Goal: Task Accomplishment & Management: Manage account settings

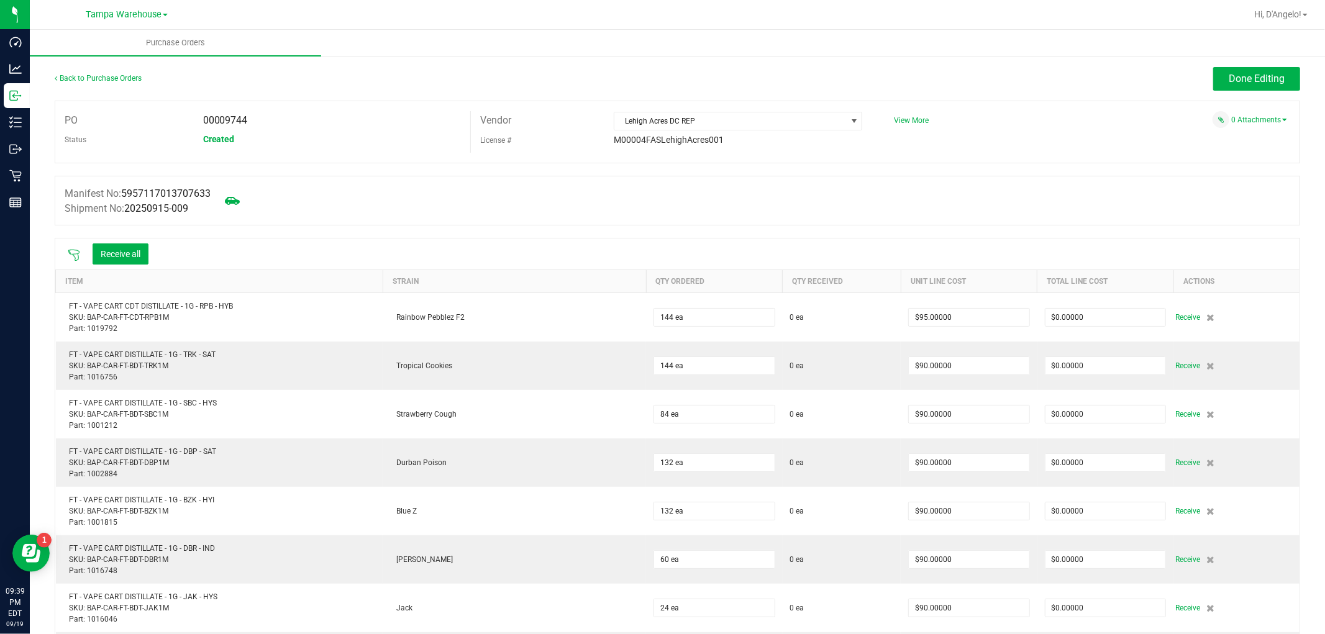
click at [75, 253] on icon at bounding box center [74, 255] width 12 height 12
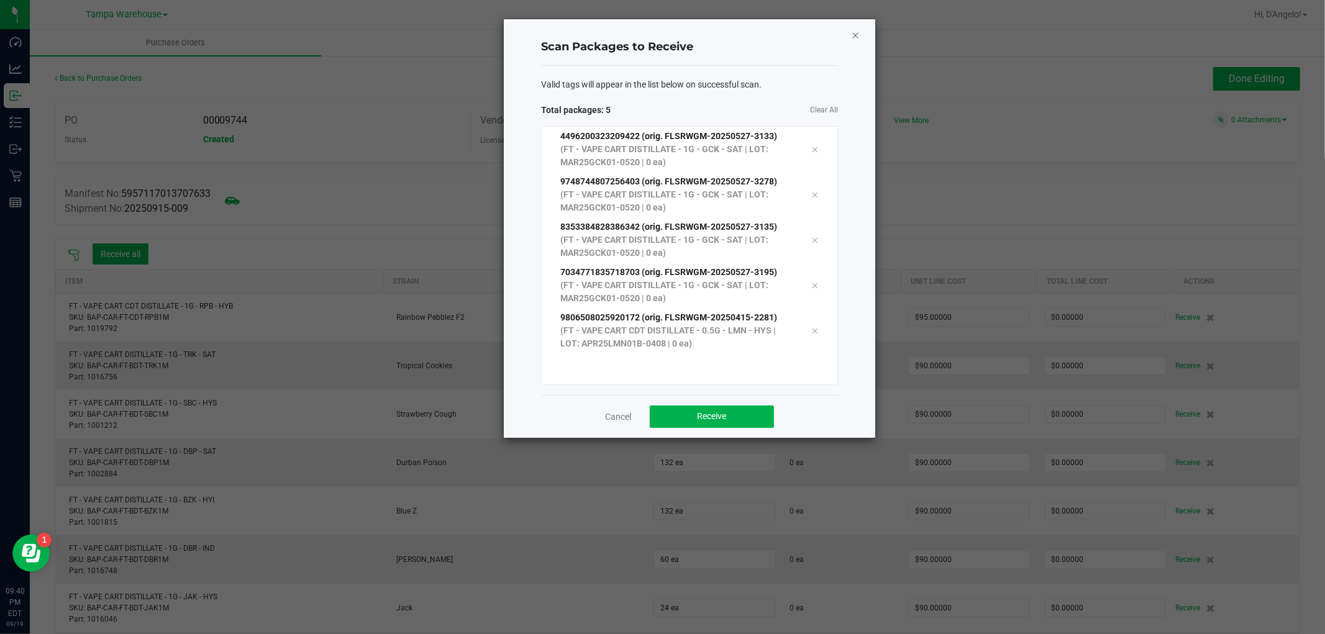
click at [852, 34] on icon "Close" at bounding box center [855, 34] width 9 height 15
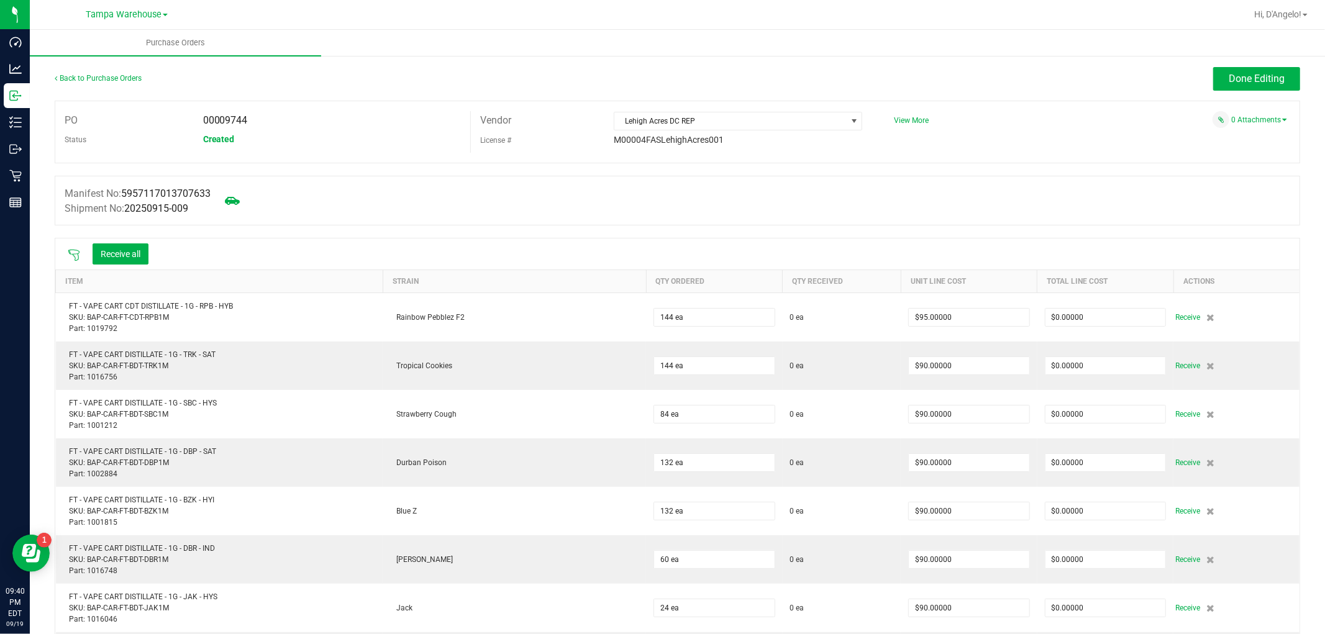
click at [77, 253] on icon at bounding box center [74, 255] width 12 height 12
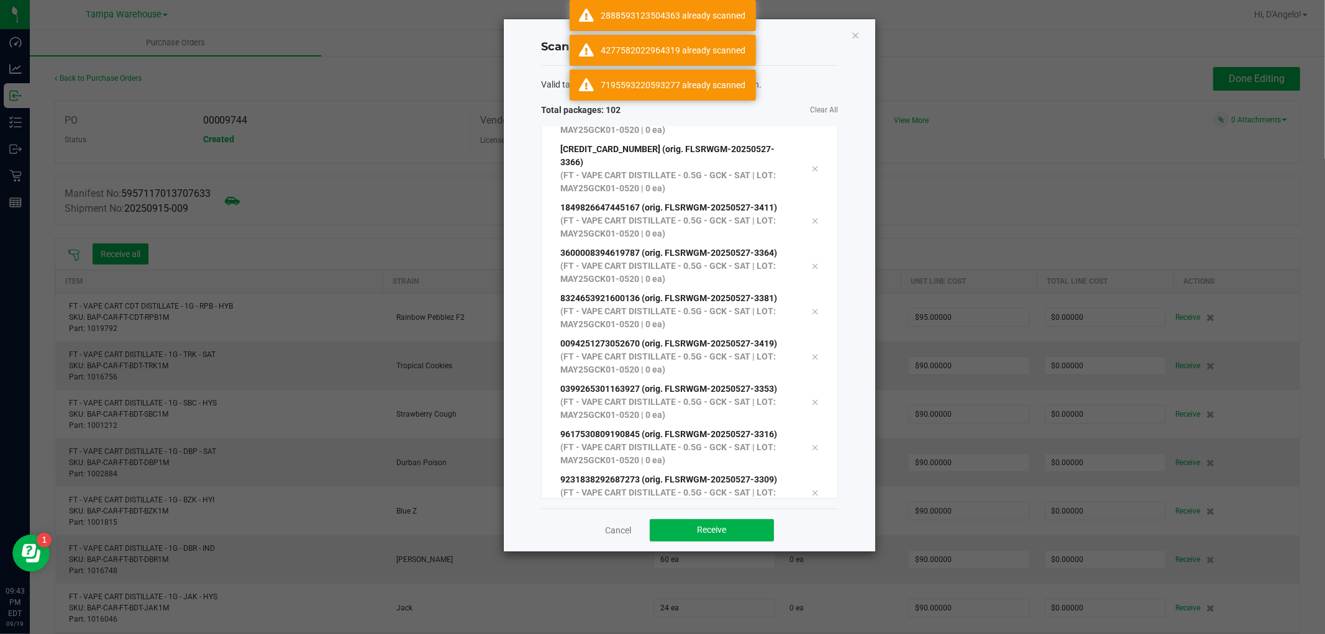
scroll to position [4239, 0]
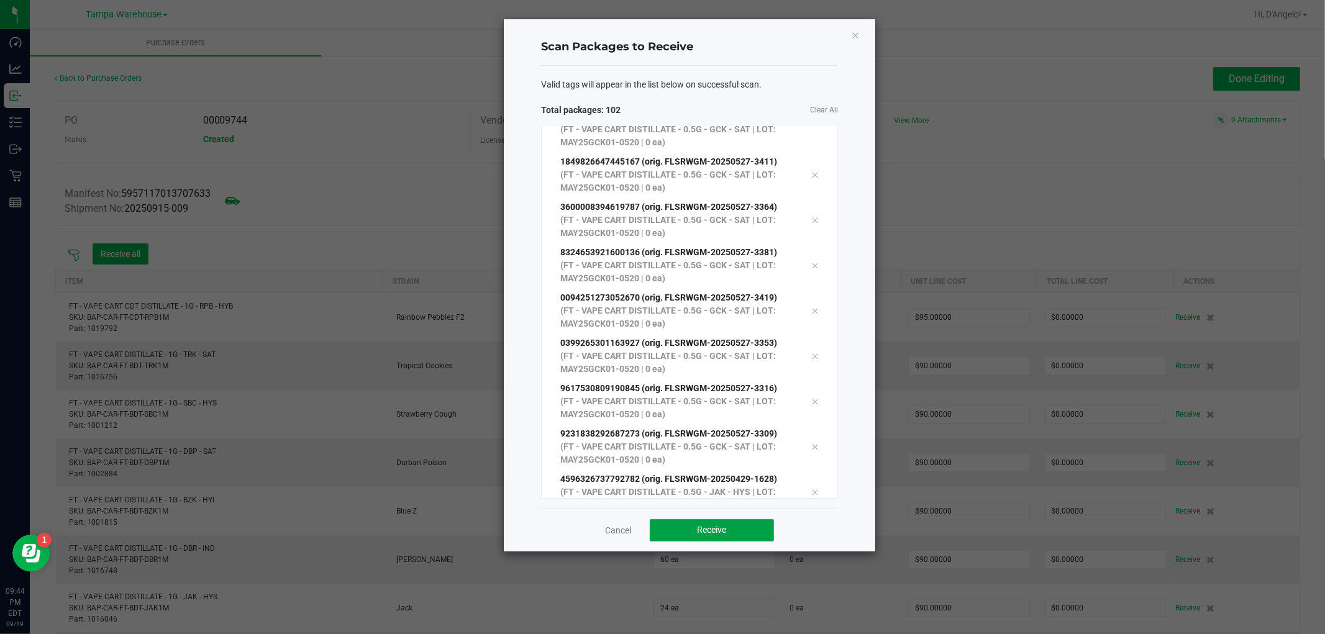
click at [669, 530] on button "Receive" at bounding box center [712, 530] width 124 height 22
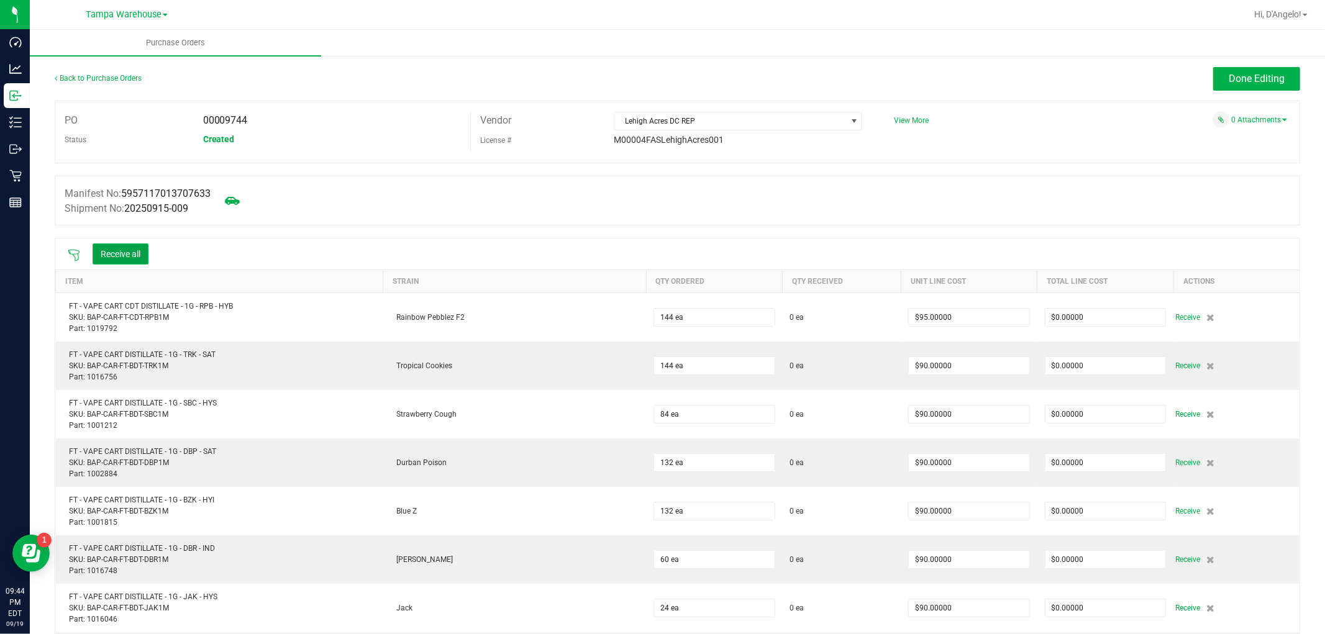
click at [119, 251] on button "Receive all" at bounding box center [121, 254] width 56 height 21
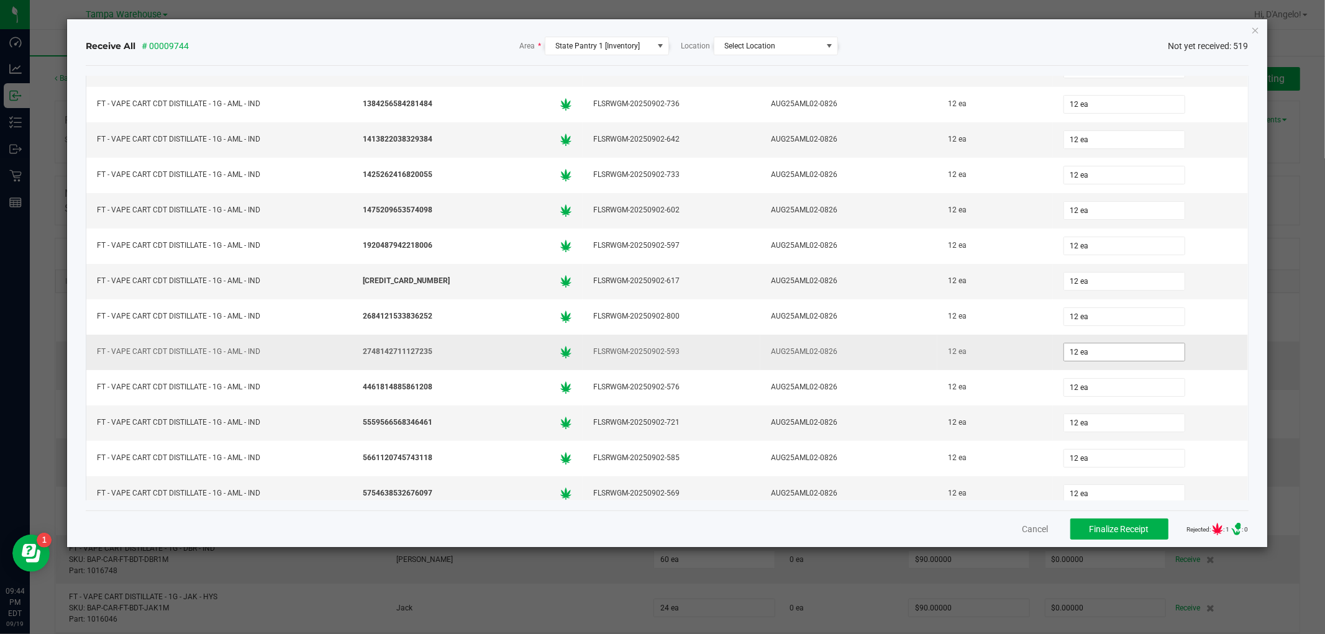
scroll to position [2347, 0]
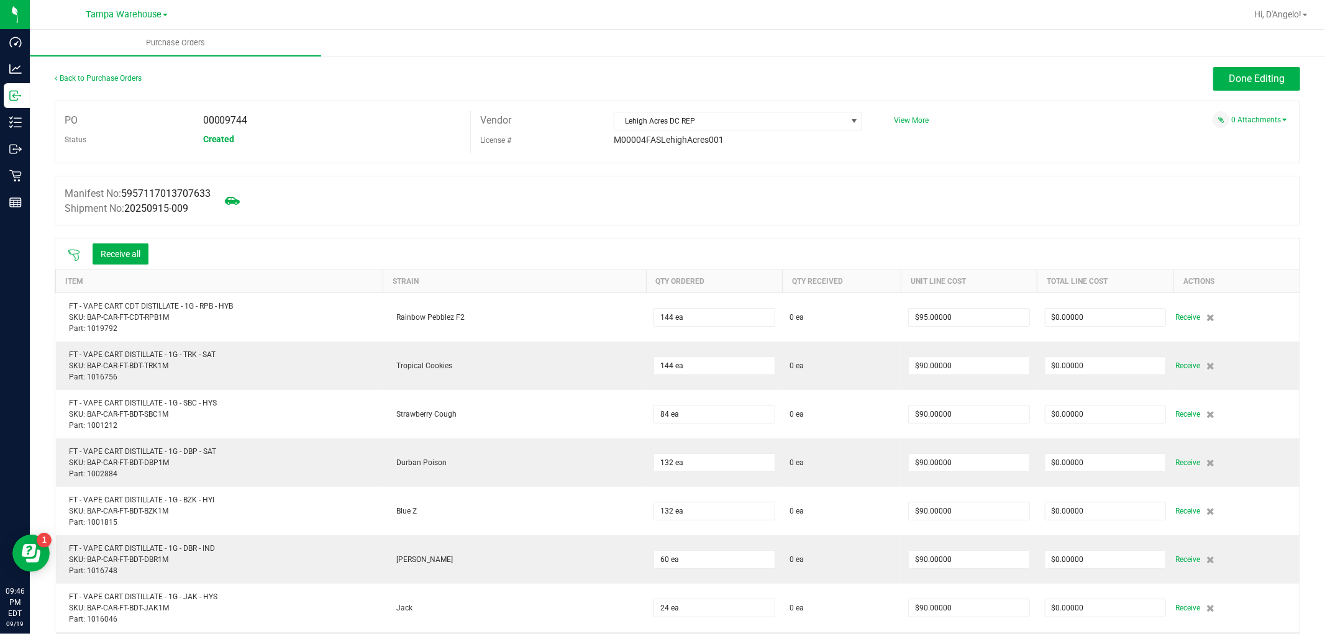
click at [76, 253] on icon at bounding box center [74, 255] width 12 height 12
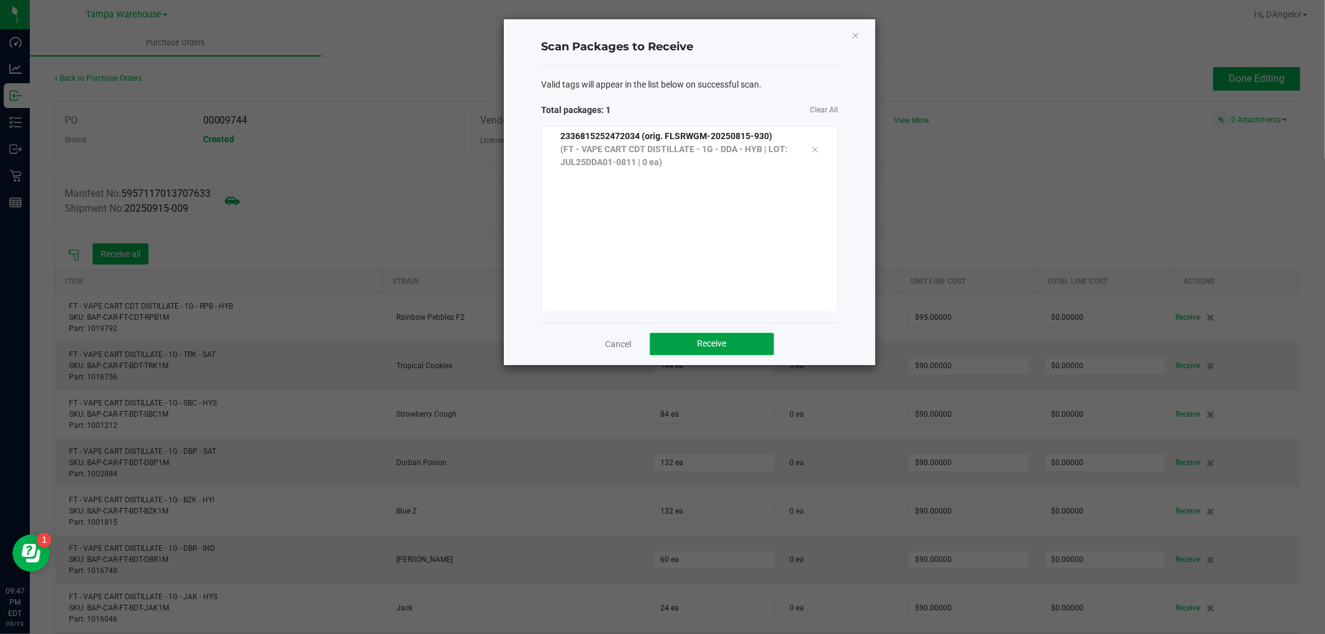
click at [677, 346] on button "Receive" at bounding box center [712, 344] width 124 height 22
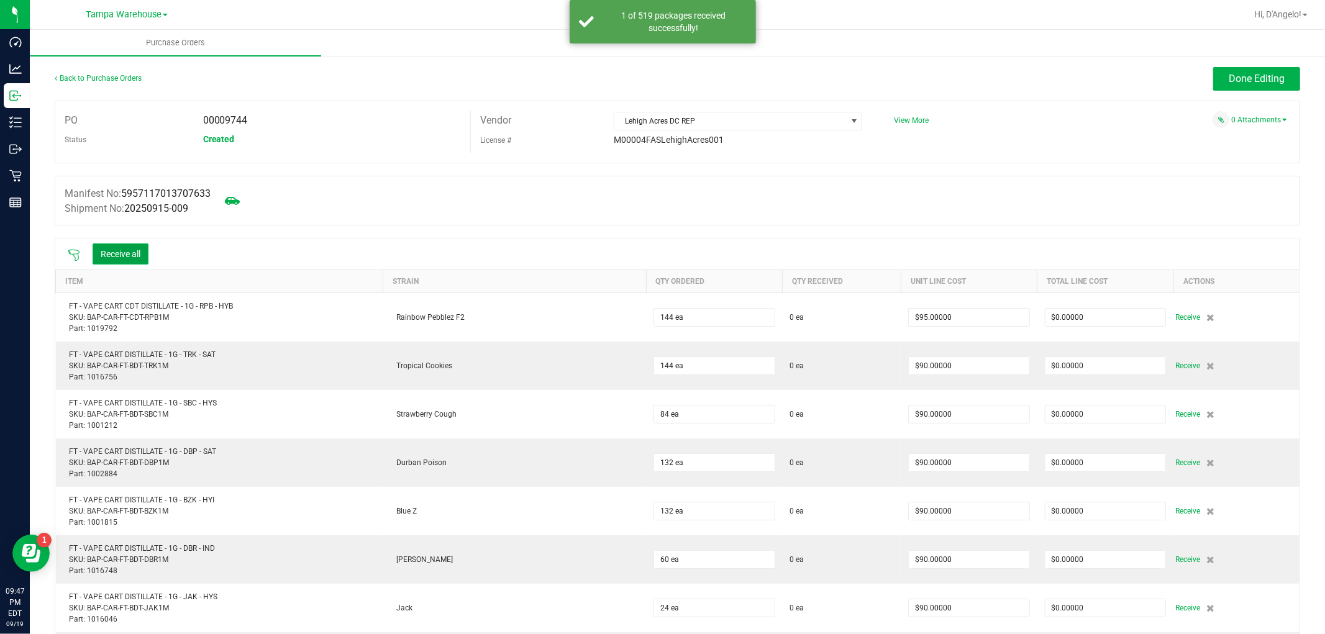
click at [139, 247] on button "Receive all" at bounding box center [121, 254] width 56 height 21
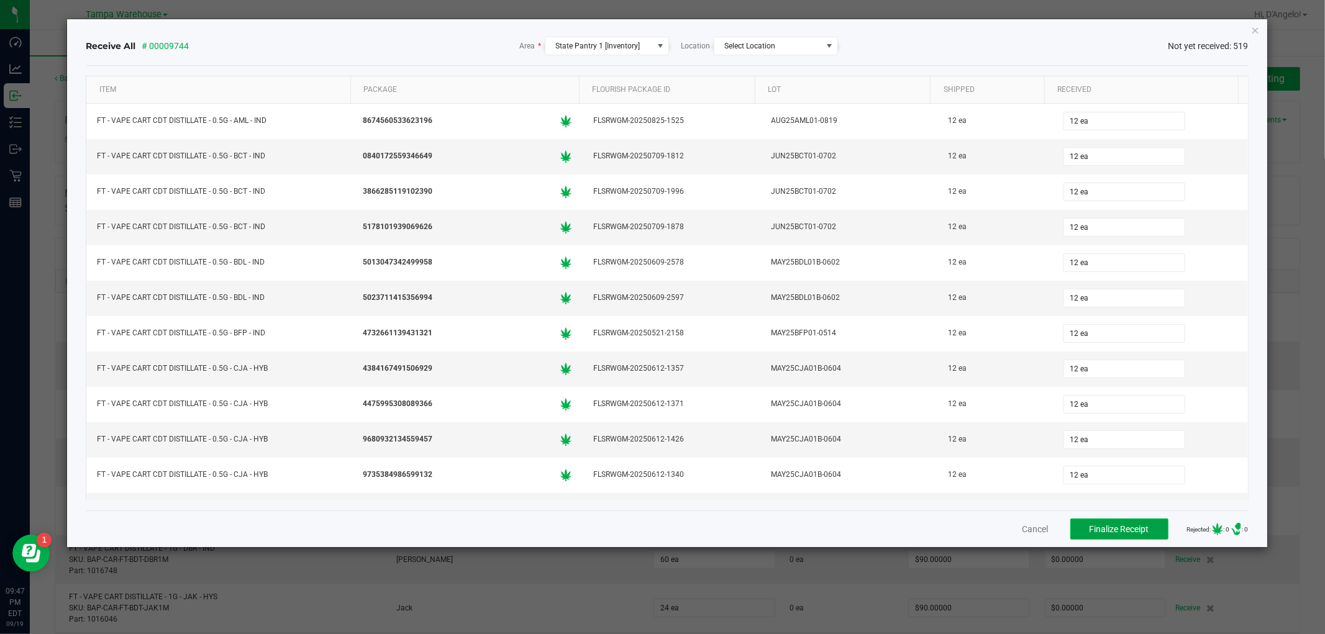
click at [1119, 524] on span "Finalize Receipt" at bounding box center [1120, 529] width 60 height 10
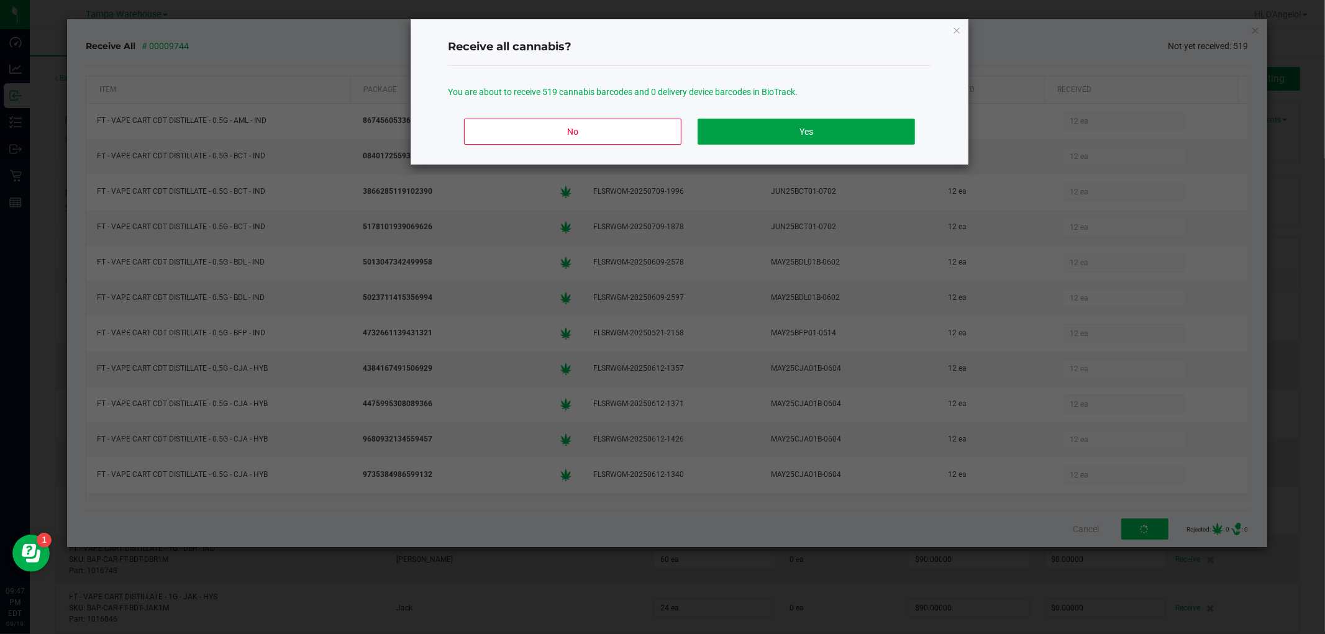
drag, startPoint x: 774, startPoint y: 128, endPoint x: 761, endPoint y: 178, distance: 51.4
click at [774, 127] on button "Yes" at bounding box center [806, 132] width 217 height 26
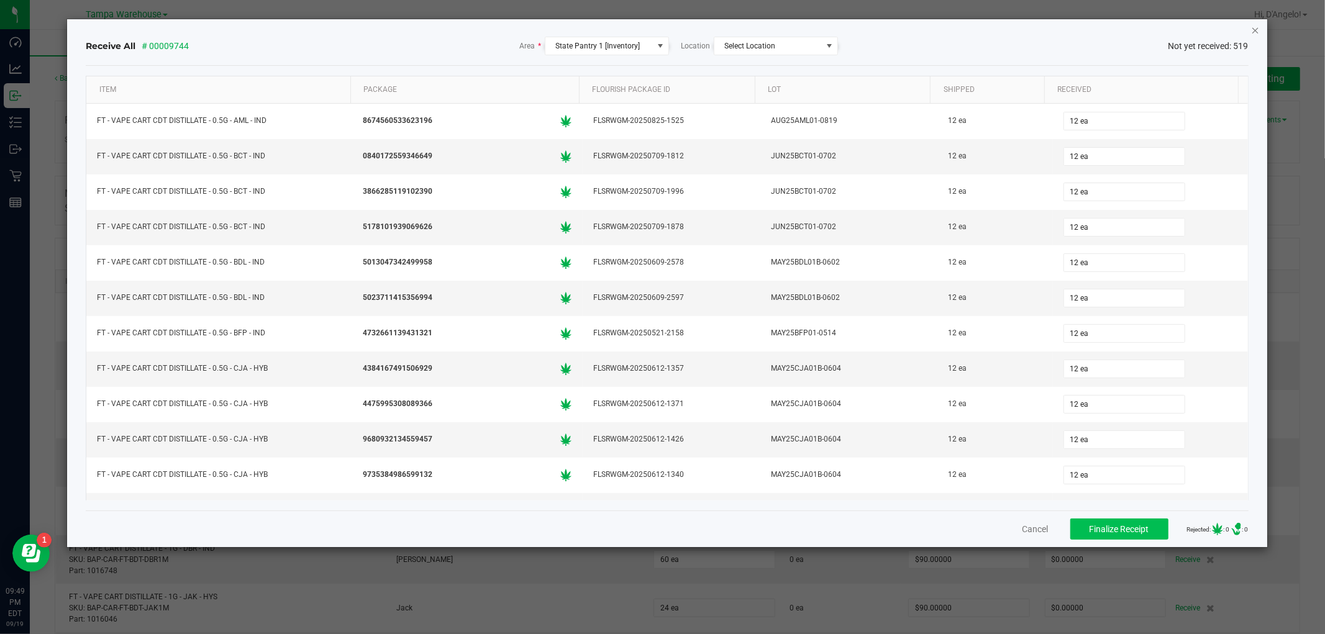
drag, startPoint x: 1258, startPoint y: 24, endPoint x: 304, endPoint y: 41, distance: 953.3
click at [1257, 24] on icon "Close" at bounding box center [1255, 29] width 9 height 15
click at [1256, 26] on icon "Close" at bounding box center [1255, 29] width 9 height 15
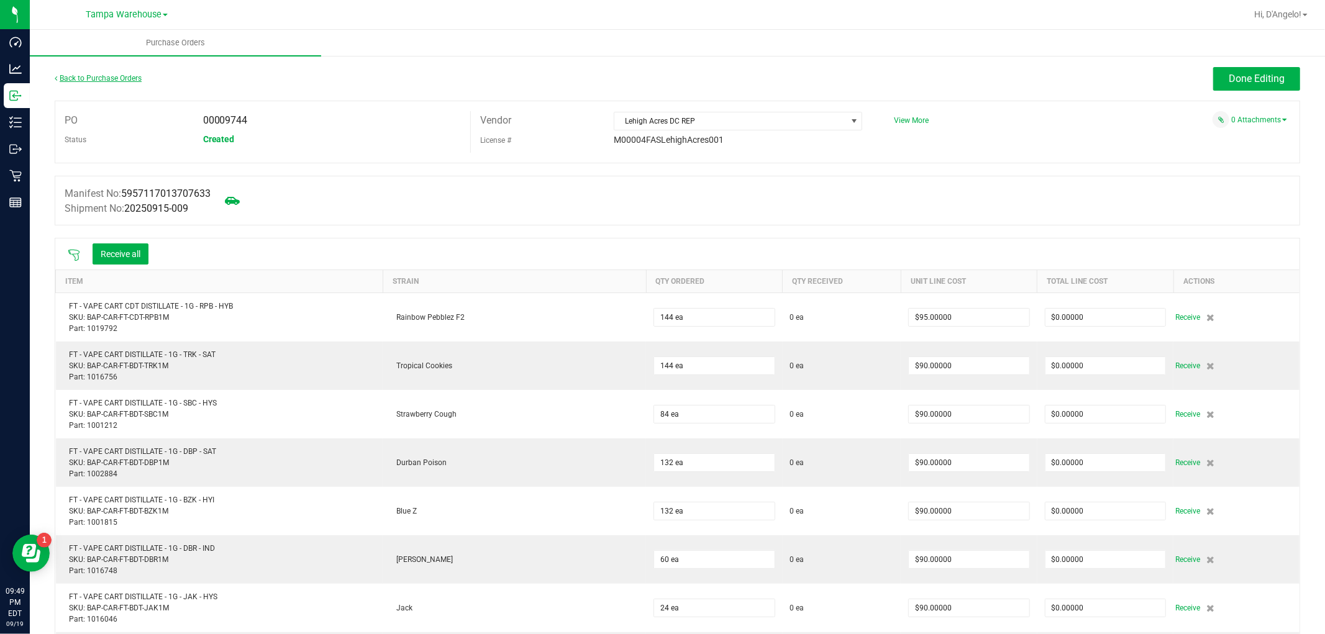
click at [122, 76] on link "Back to Purchase Orders" at bounding box center [98, 78] width 87 height 9
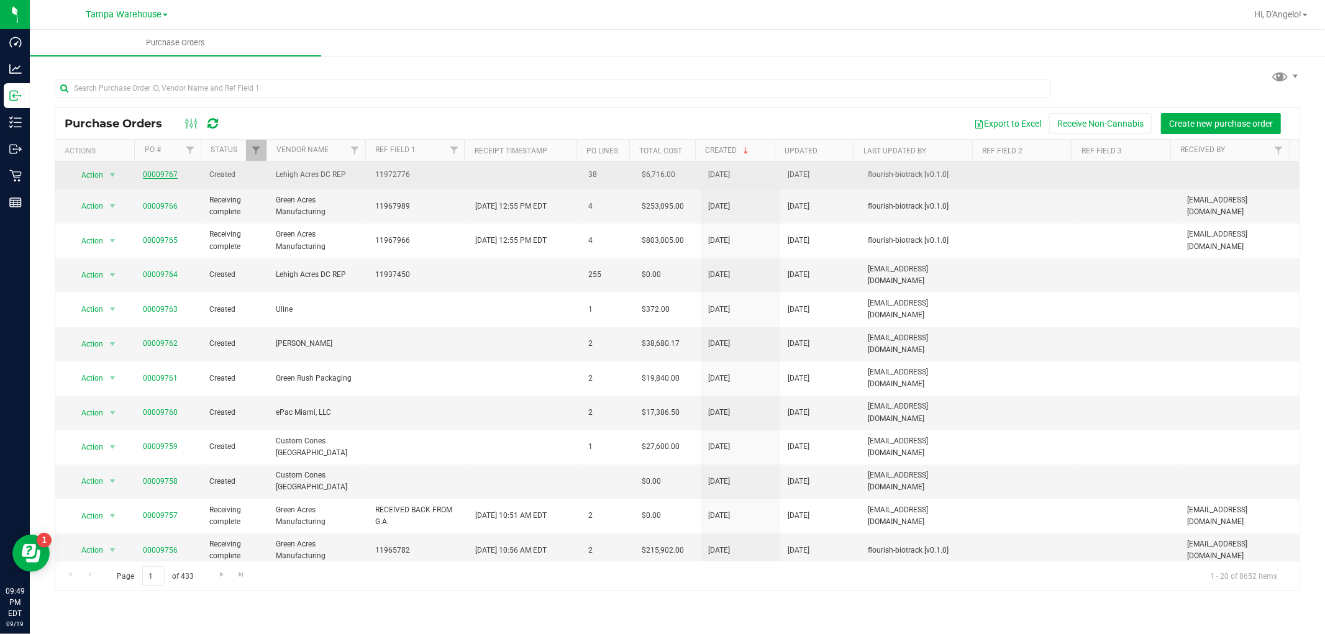
click at [152, 174] on link "00009767" at bounding box center [160, 174] width 35 height 9
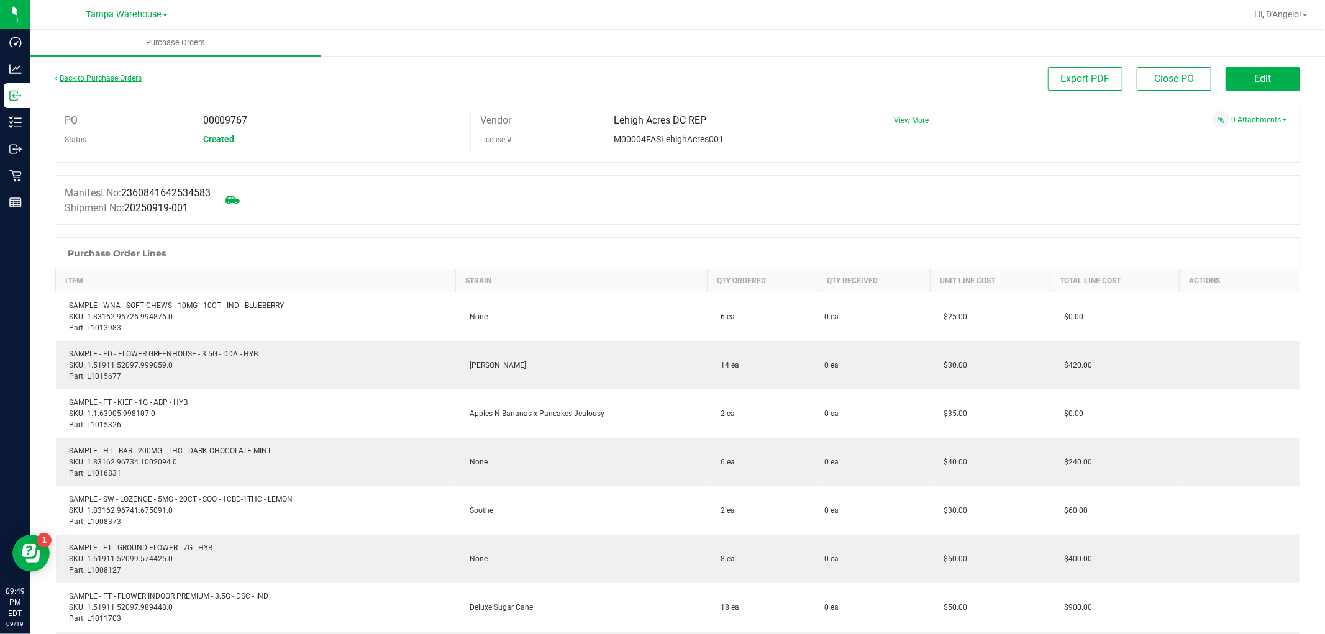
click at [88, 78] on link "Back to Purchase Orders" at bounding box center [98, 78] width 87 height 9
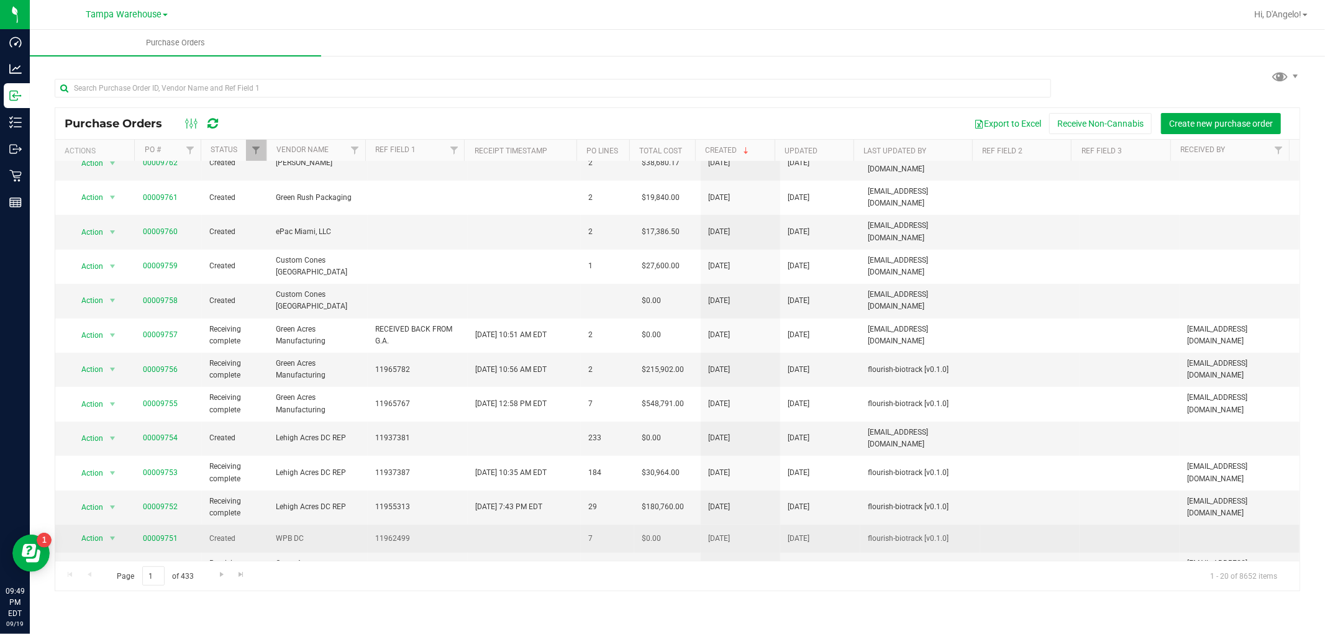
scroll to position [224, 0]
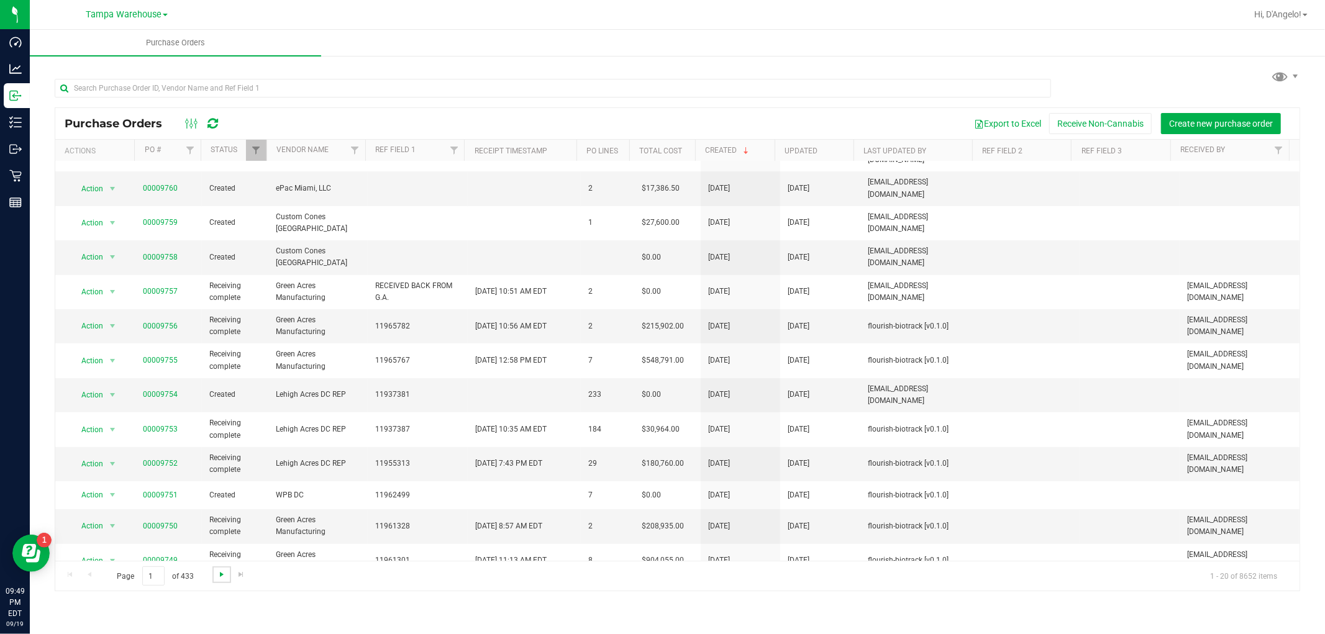
click at [217, 575] on span "Go to the next page" at bounding box center [222, 575] width 10 height 10
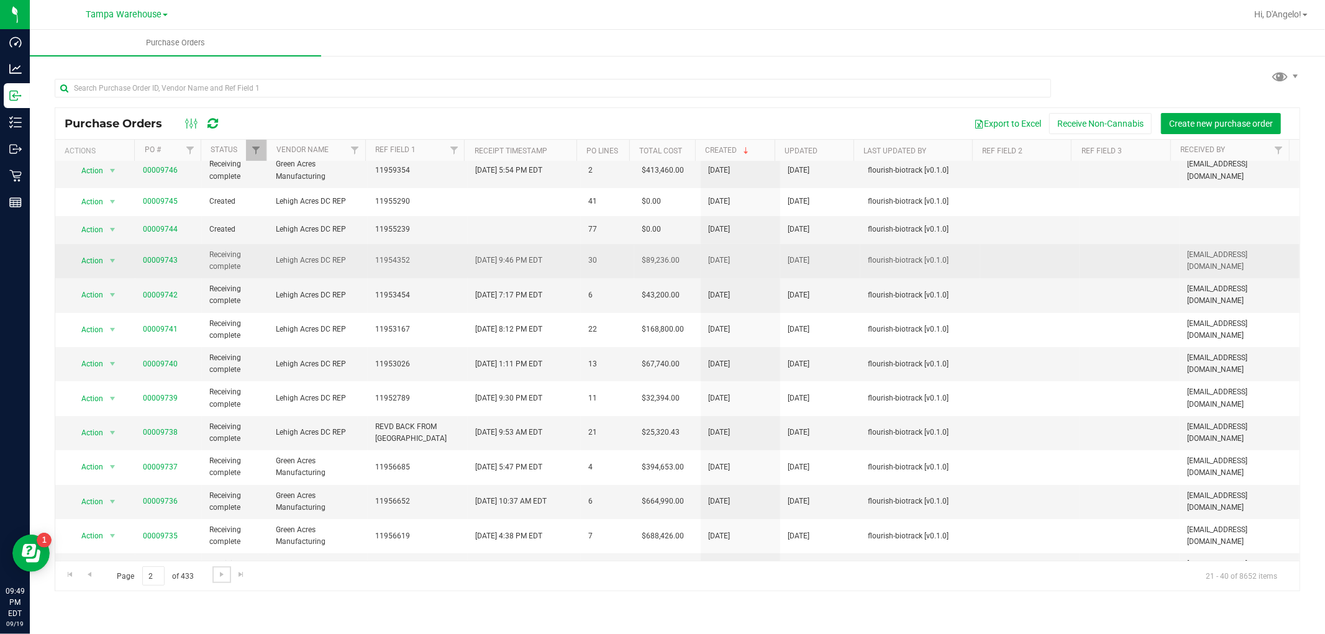
scroll to position [0, 0]
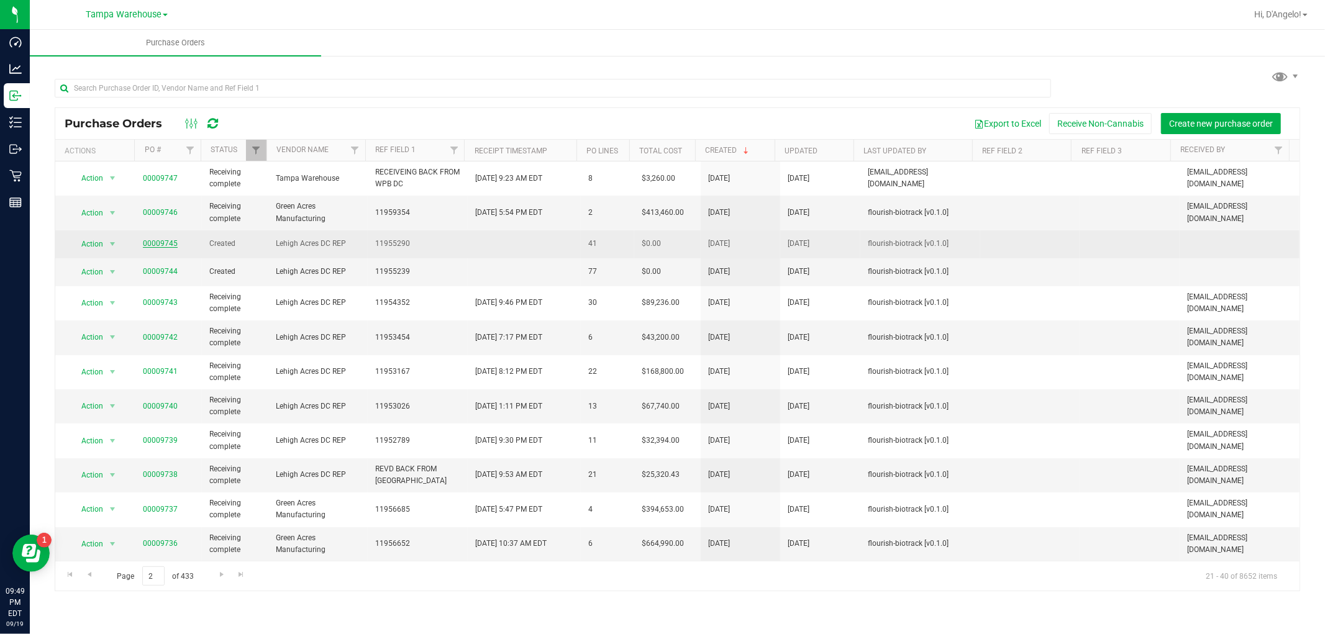
click at [164, 241] on link "00009745" at bounding box center [160, 243] width 35 height 9
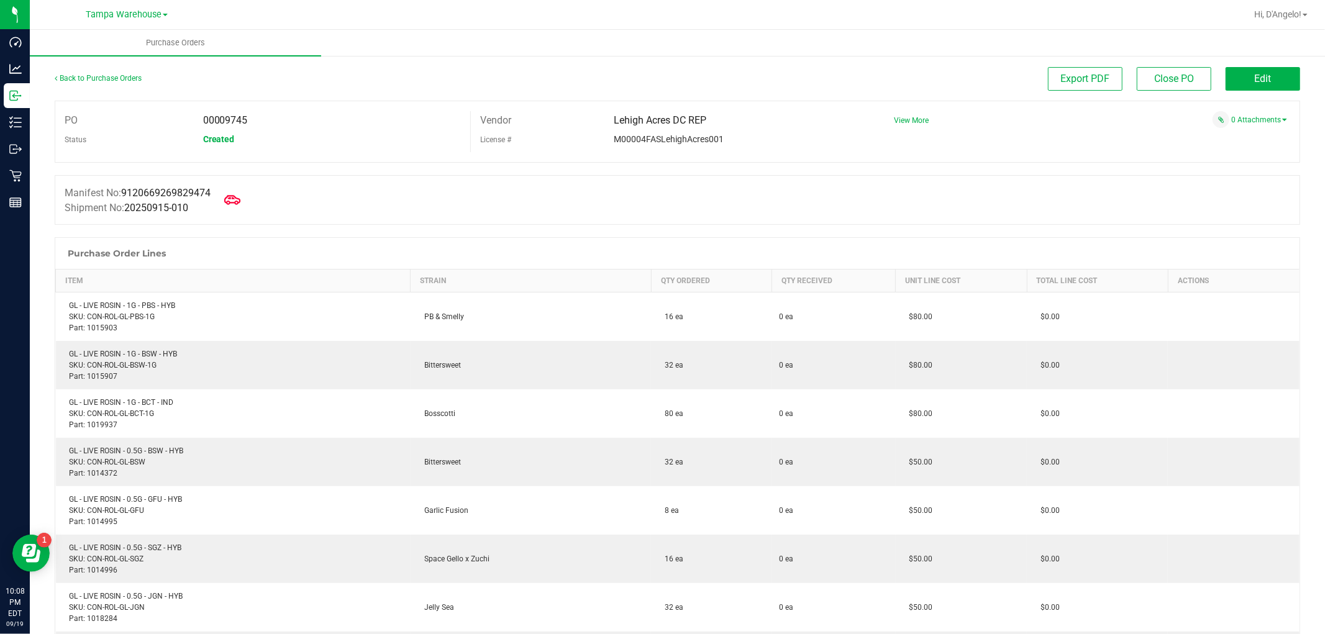
click at [235, 190] on span at bounding box center [232, 199] width 27 height 27
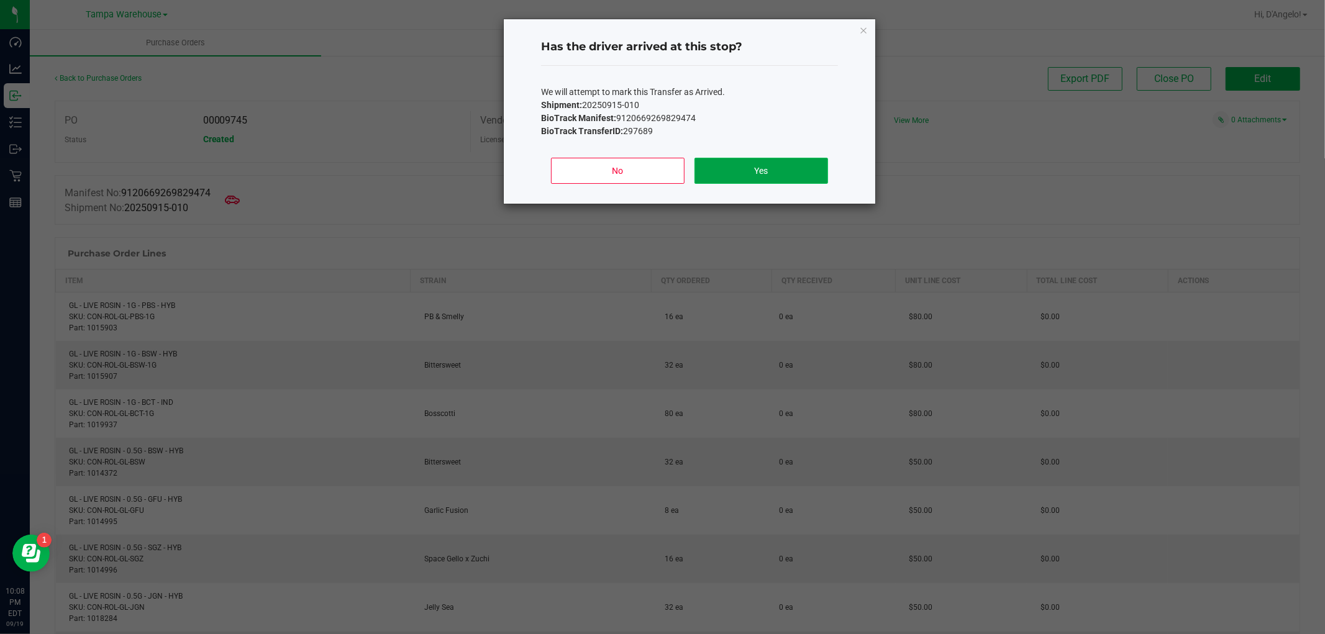
click at [758, 158] on button "Yes" at bounding box center [762, 171] width 134 height 26
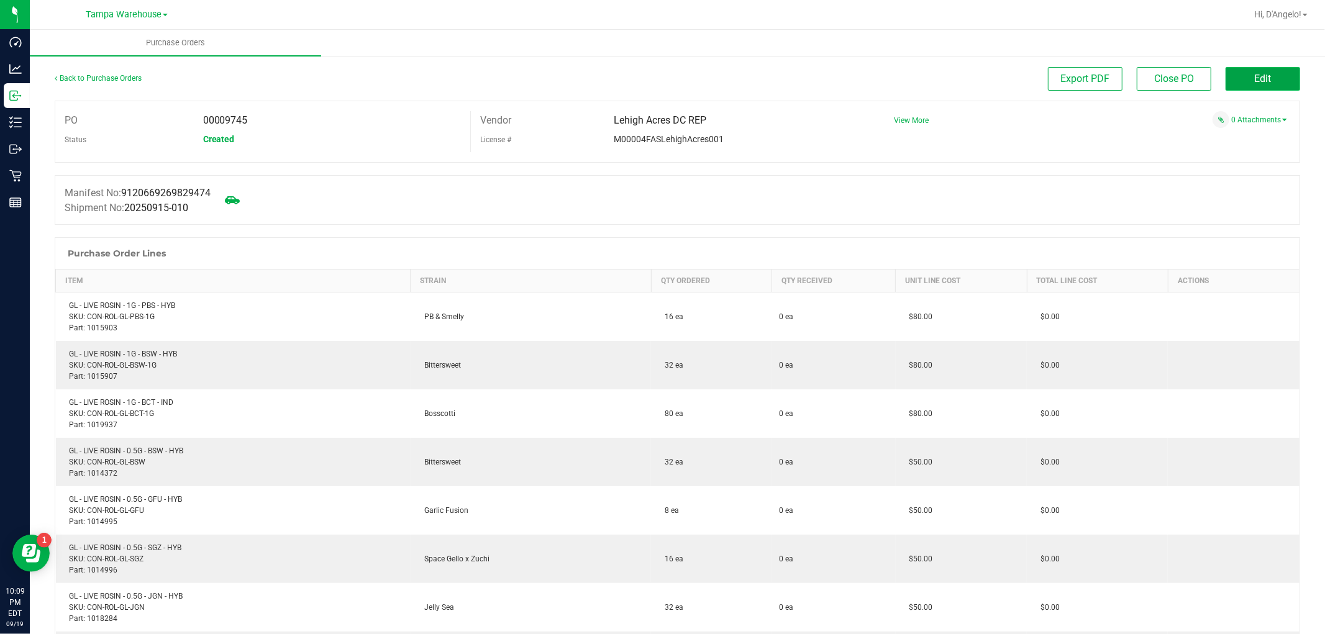
click at [1264, 78] on button "Edit" at bounding box center [1263, 79] width 75 height 24
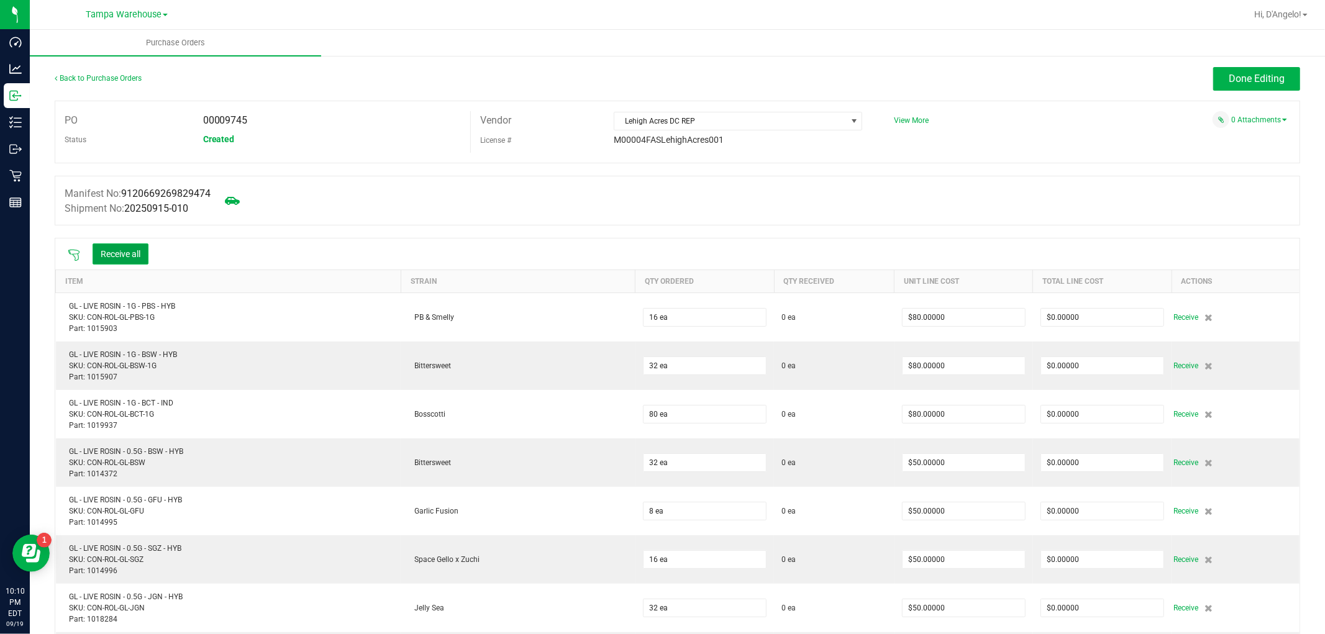
click at [134, 255] on button "Receive all" at bounding box center [121, 254] width 56 height 21
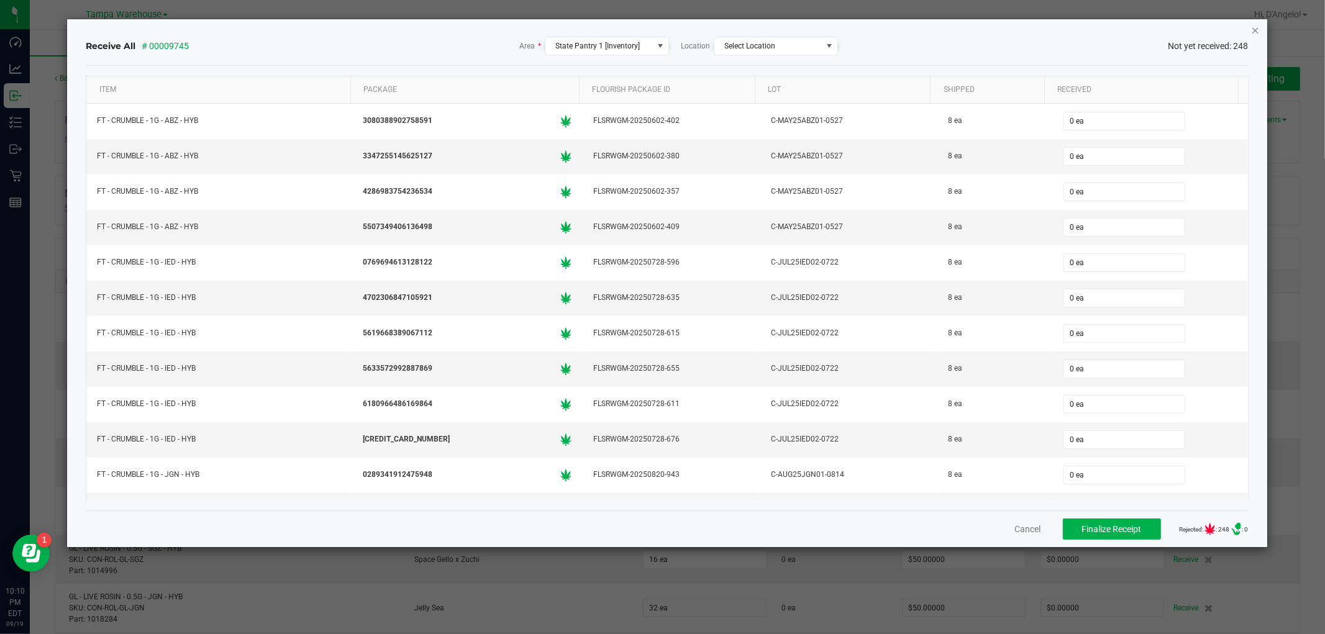
click at [1251, 26] on icon "Close" at bounding box center [1255, 29] width 9 height 15
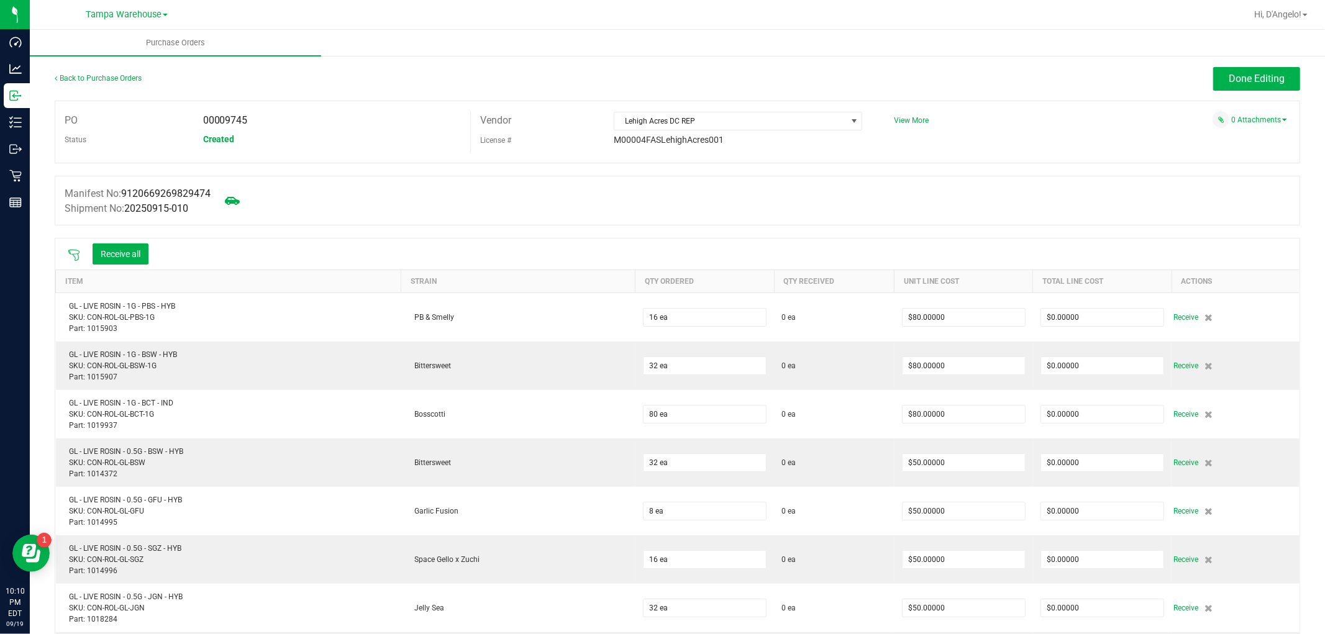
click at [71, 257] on icon at bounding box center [74, 255] width 12 height 12
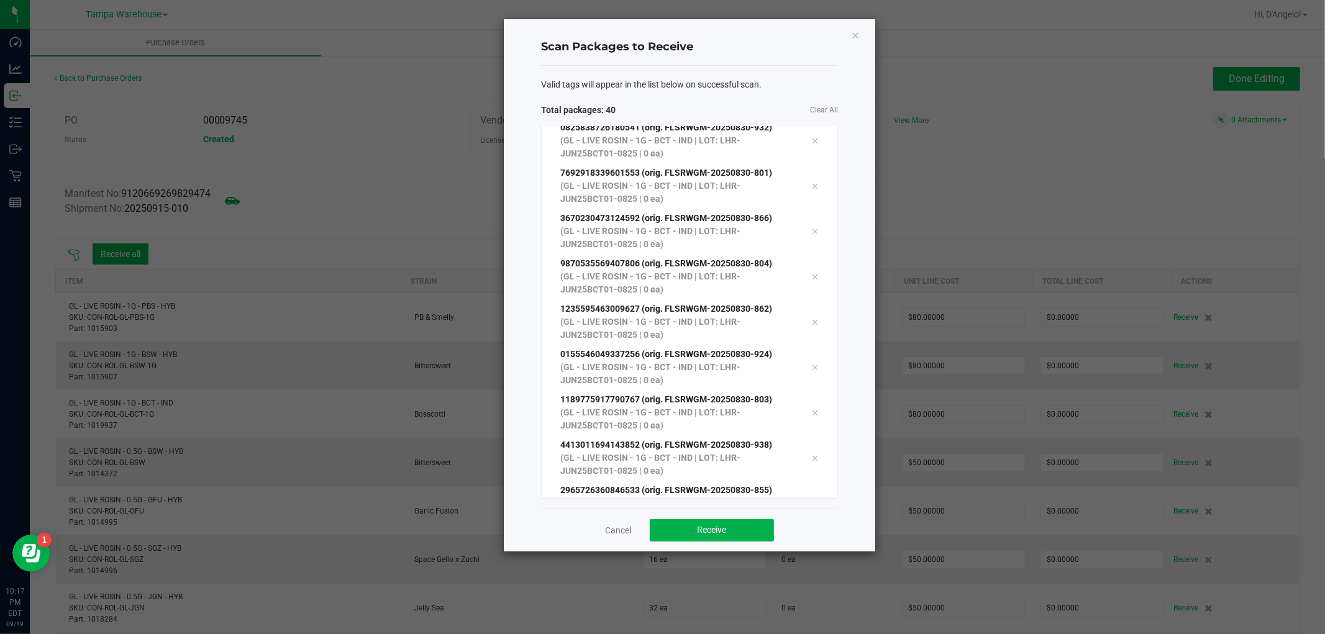
scroll to position [1427, 0]
click at [716, 527] on span "Receive" at bounding box center [712, 530] width 29 height 10
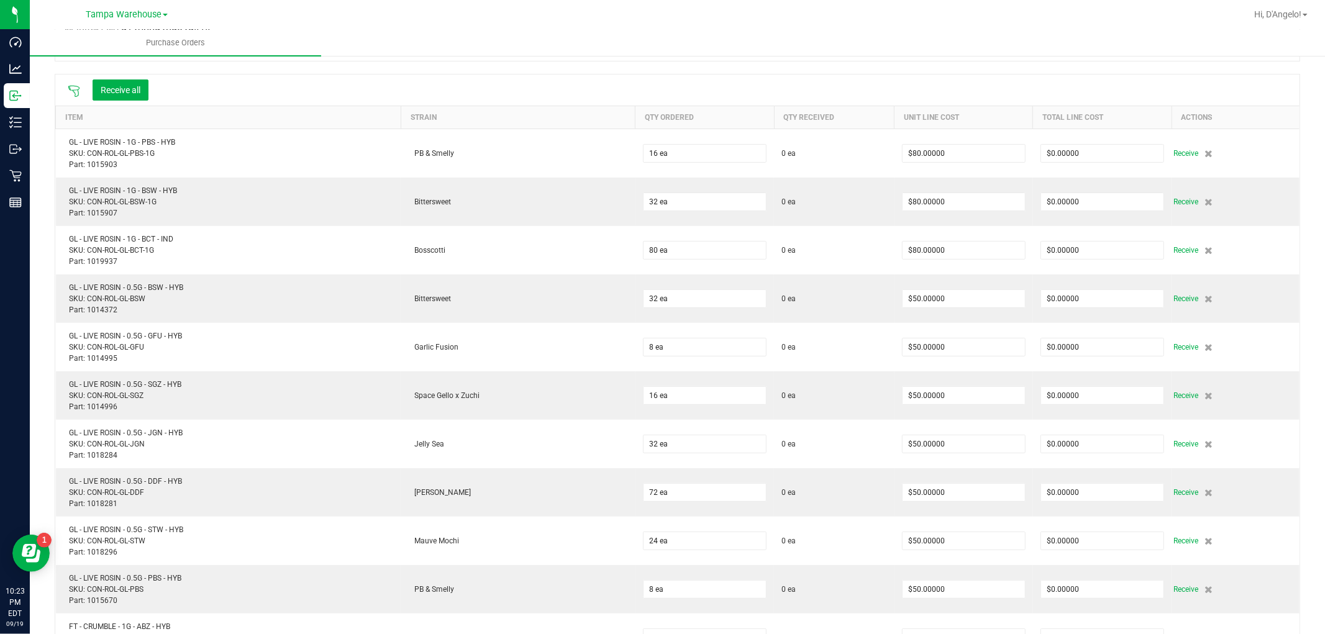
scroll to position [0, 0]
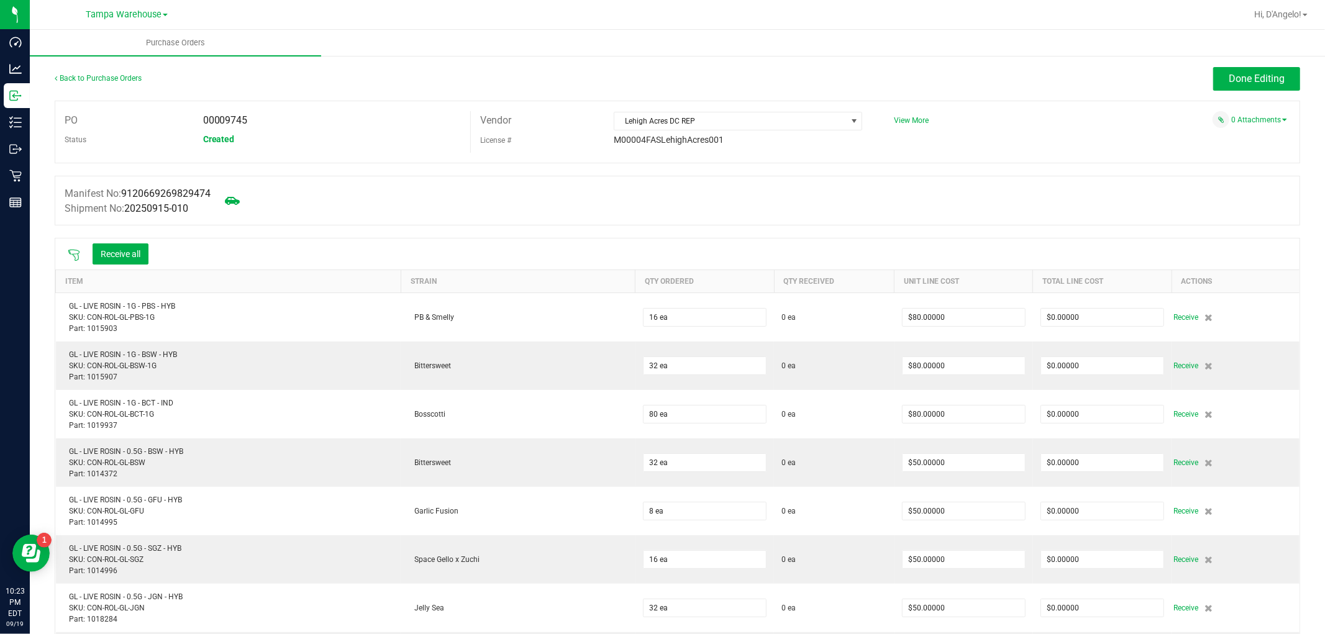
click at [71, 255] on icon at bounding box center [73, 255] width 11 height 11
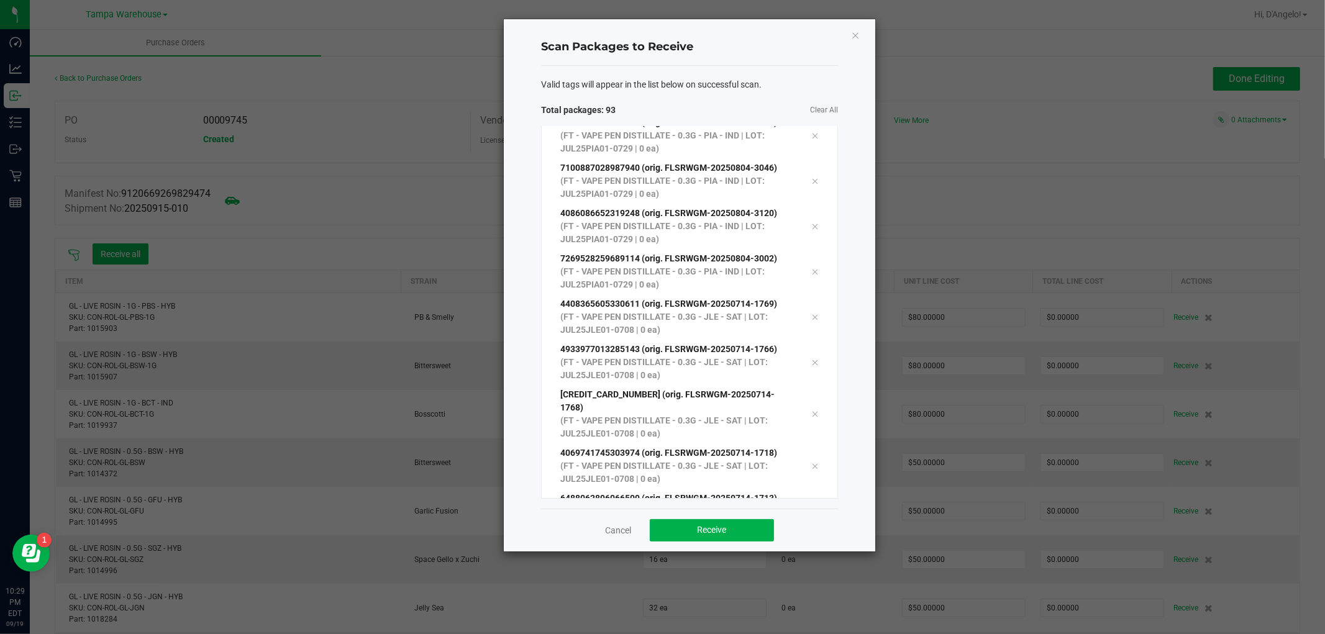
scroll to position [3831, 0]
click at [713, 541] on button "Receive" at bounding box center [712, 530] width 124 height 22
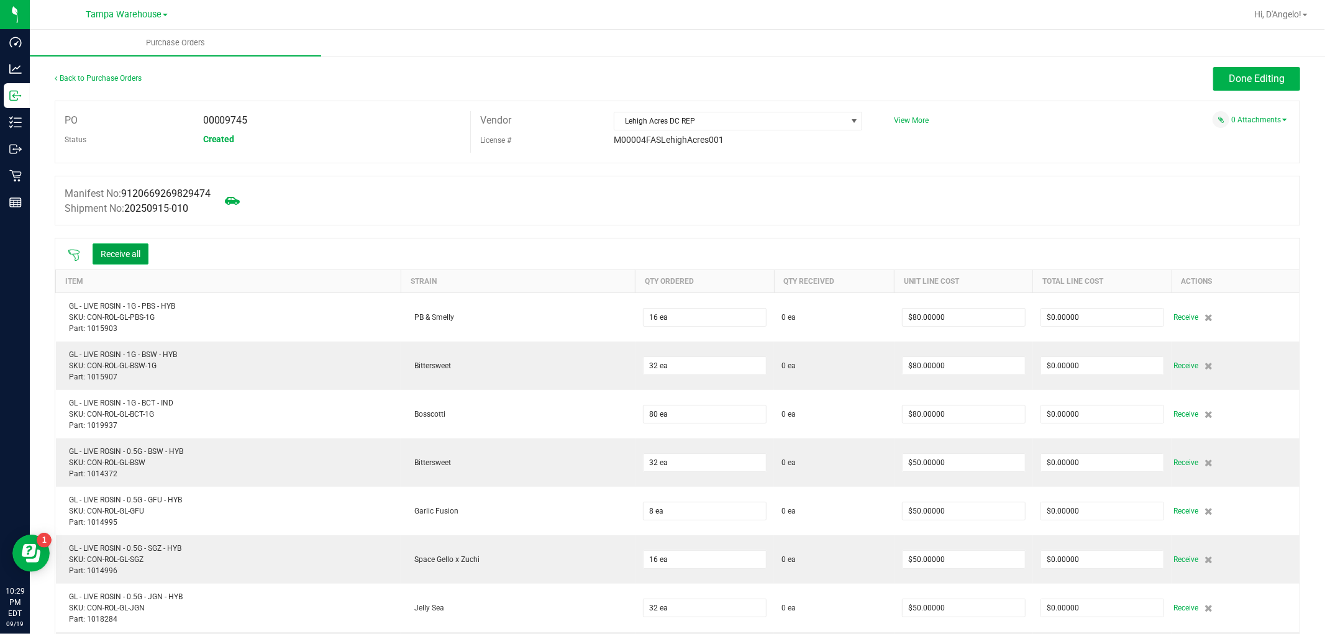
click at [141, 256] on button "Receive all" at bounding box center [121, 254] width 56 height 21
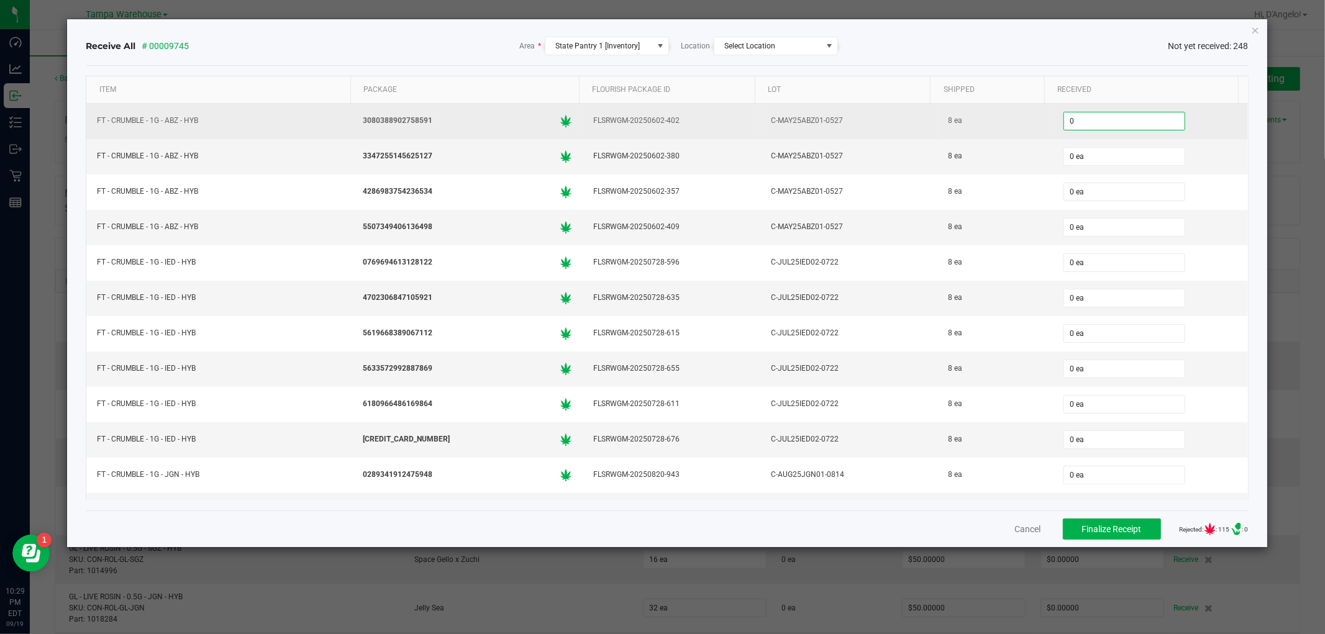
click at [1122, 121] on input "0" at bounding box center [1124, 120] width 121 height 17
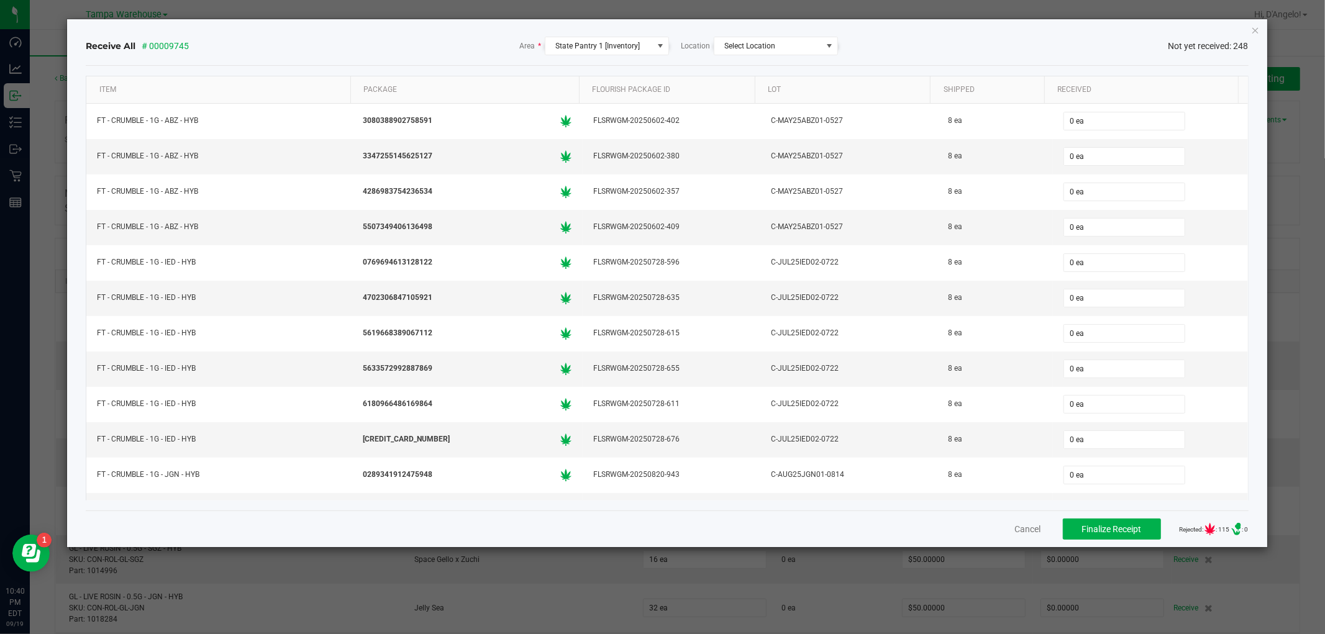
type input "0"
click at [1253, 29] on icon "Close" at bounding box center [1255, 29] width 9 height 15
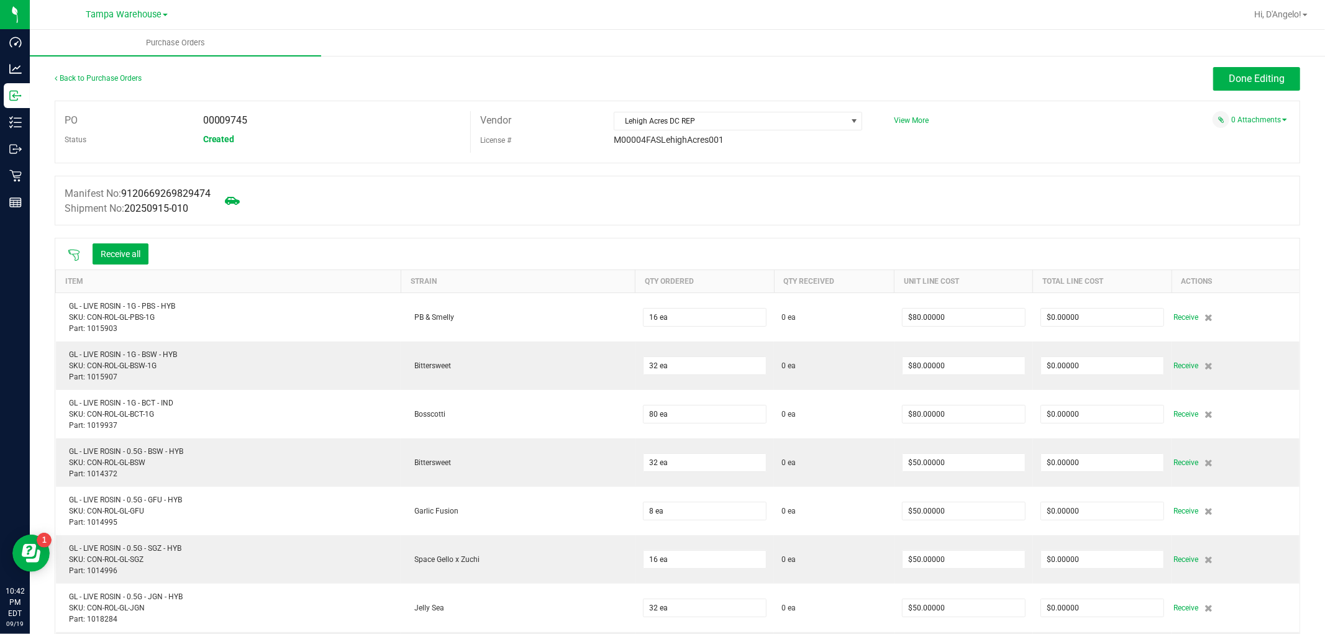
click at [77, 258] on icon at bounding box center [74, 255] width 12 height 12
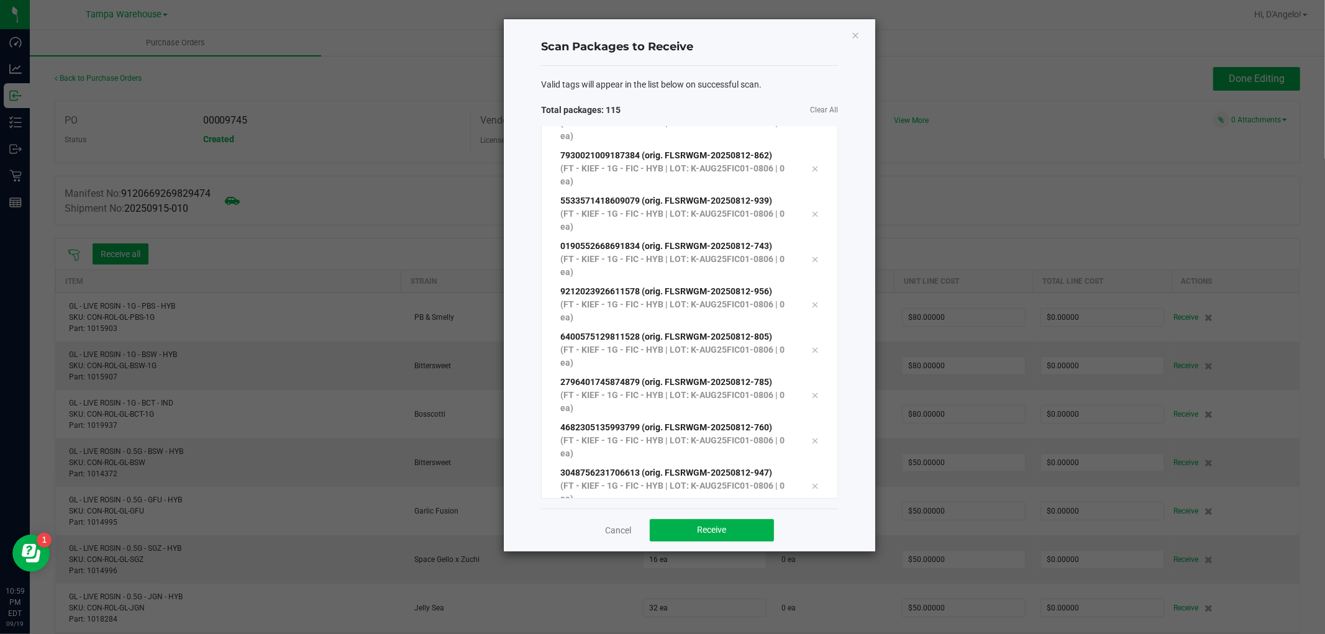
scroll to position [4829, 0]
click at [680, 537] on button "Receive" at bounding box center [712, 530] width 124 height 22
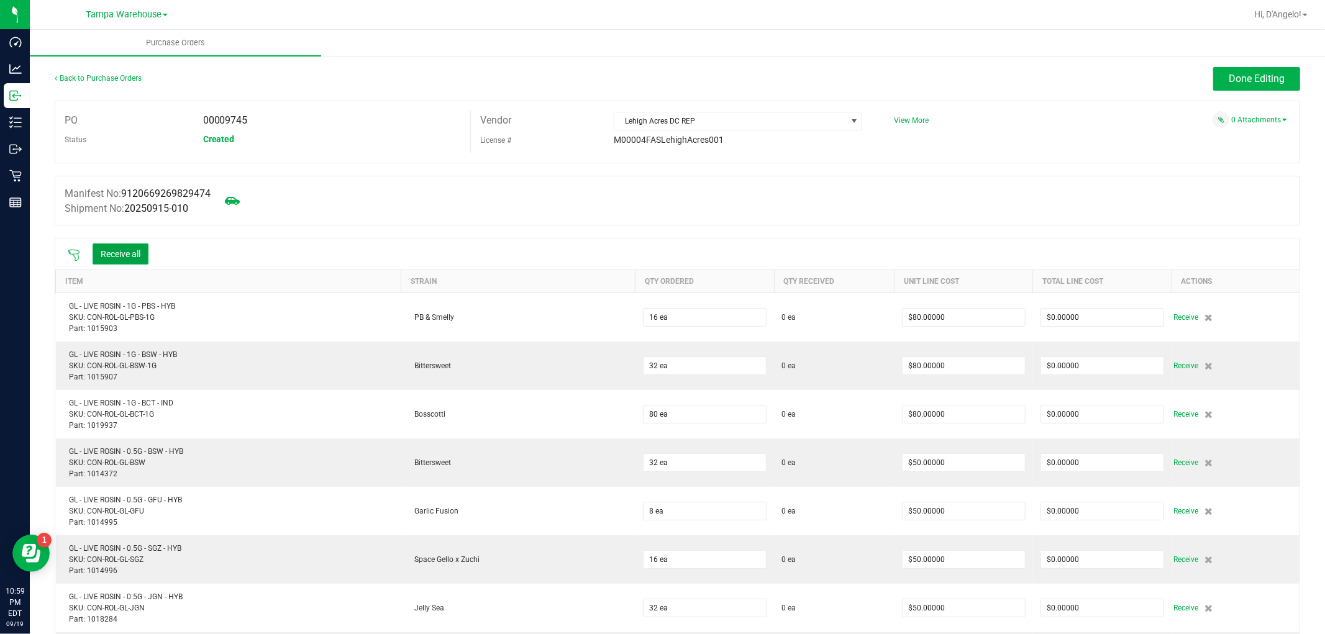
click at [106, 257] on button "Receive all" at bounding box center [121, 254] width 56 height 21
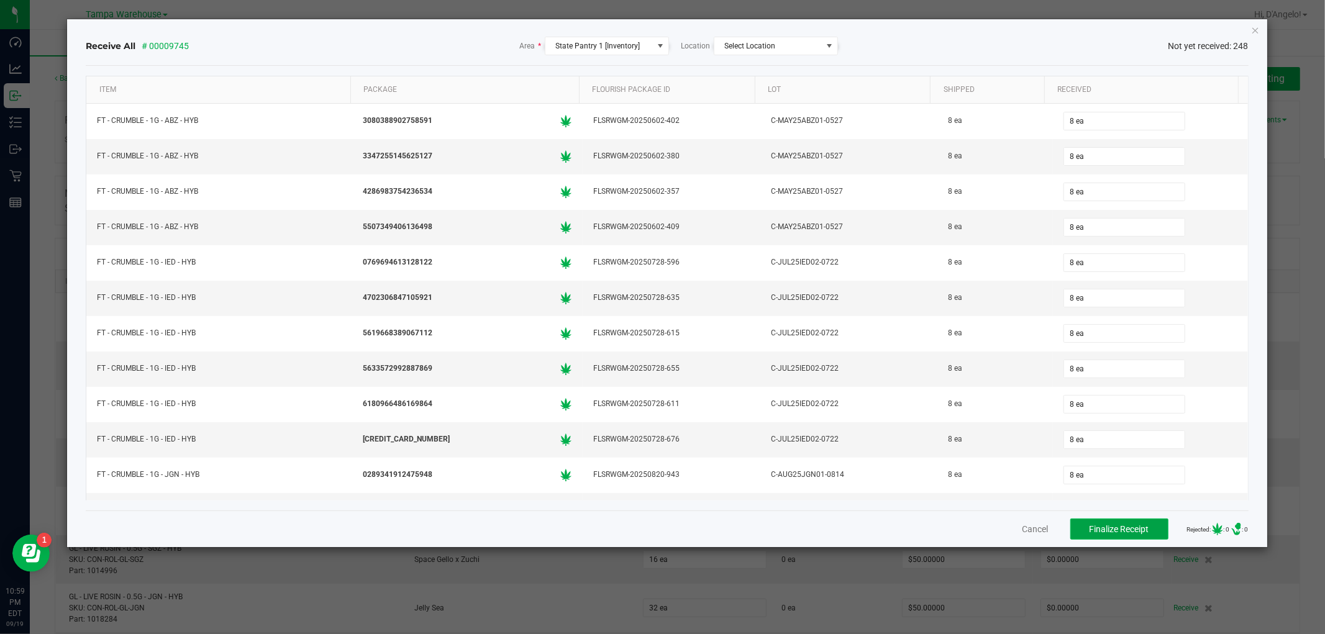
click at [1108, 526] on span "Finalize Receipt" at bounding box center [1120, 529] width 60 height 10
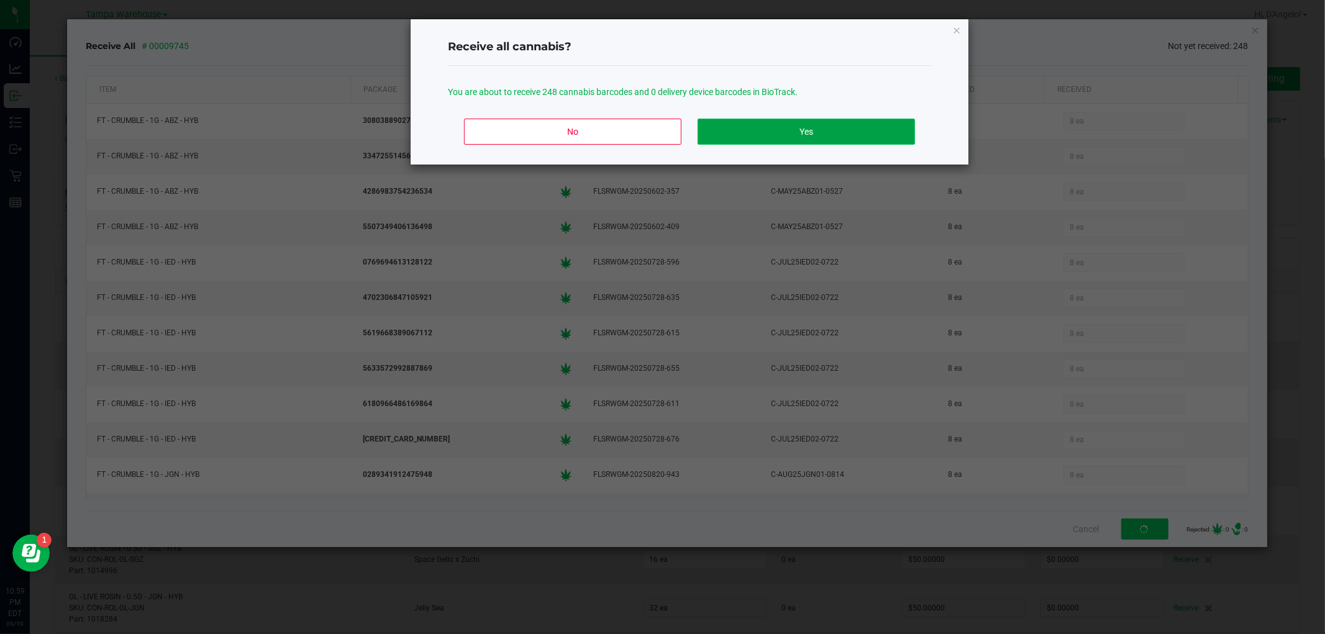
click at [724, 138] on button "Yes" at bounding box center [806, 132] width 217 height 26
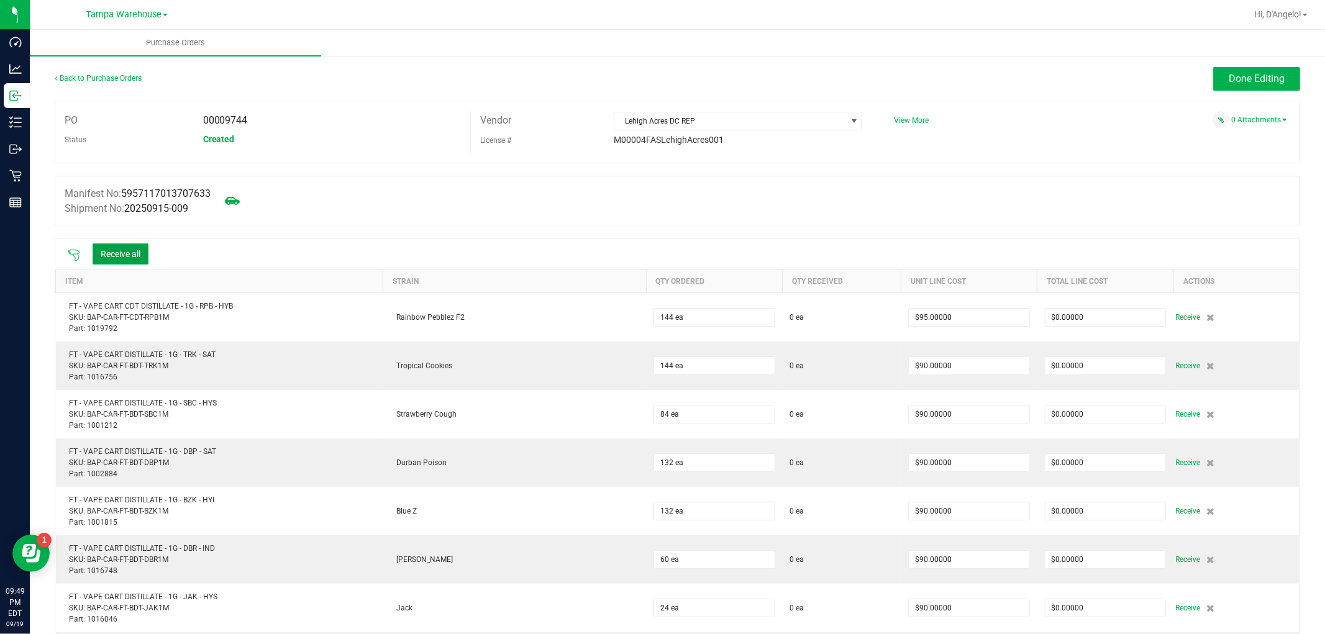
click at [126, 245] on button "Receive all" at bounding box center [121, 254] width 56 height 21
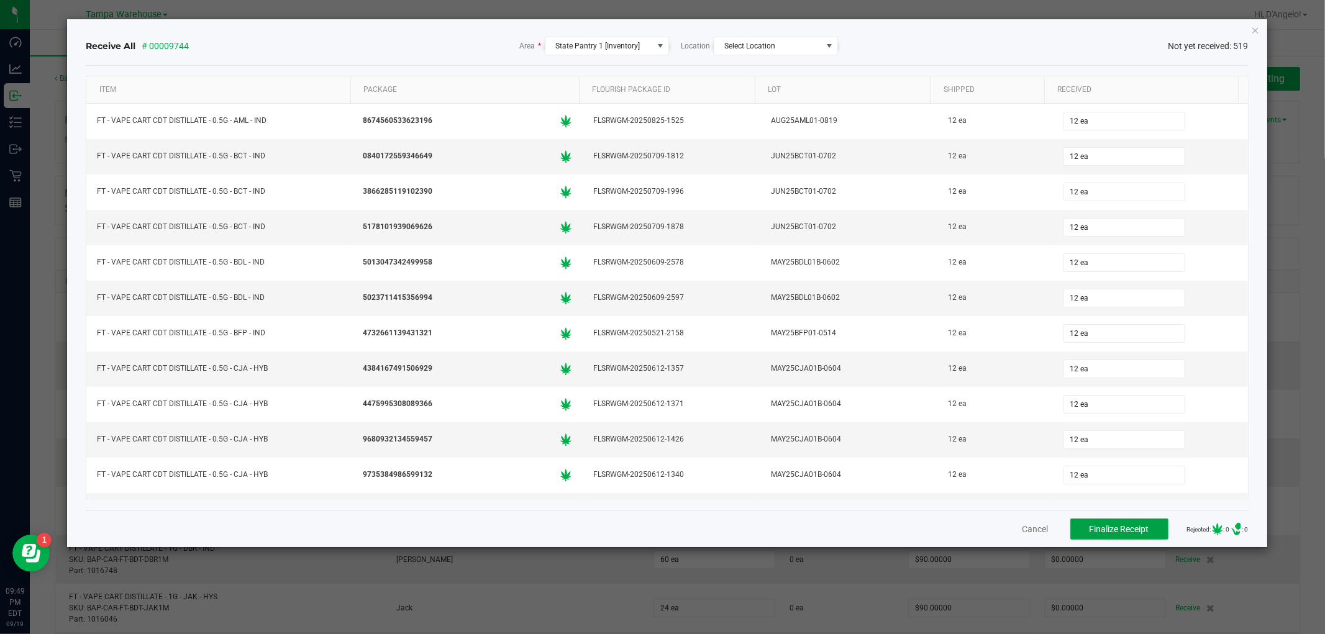
click at [1139, 530] on button "Finalize Receipt" at bounding box center [1120, 529] width 98 height 21
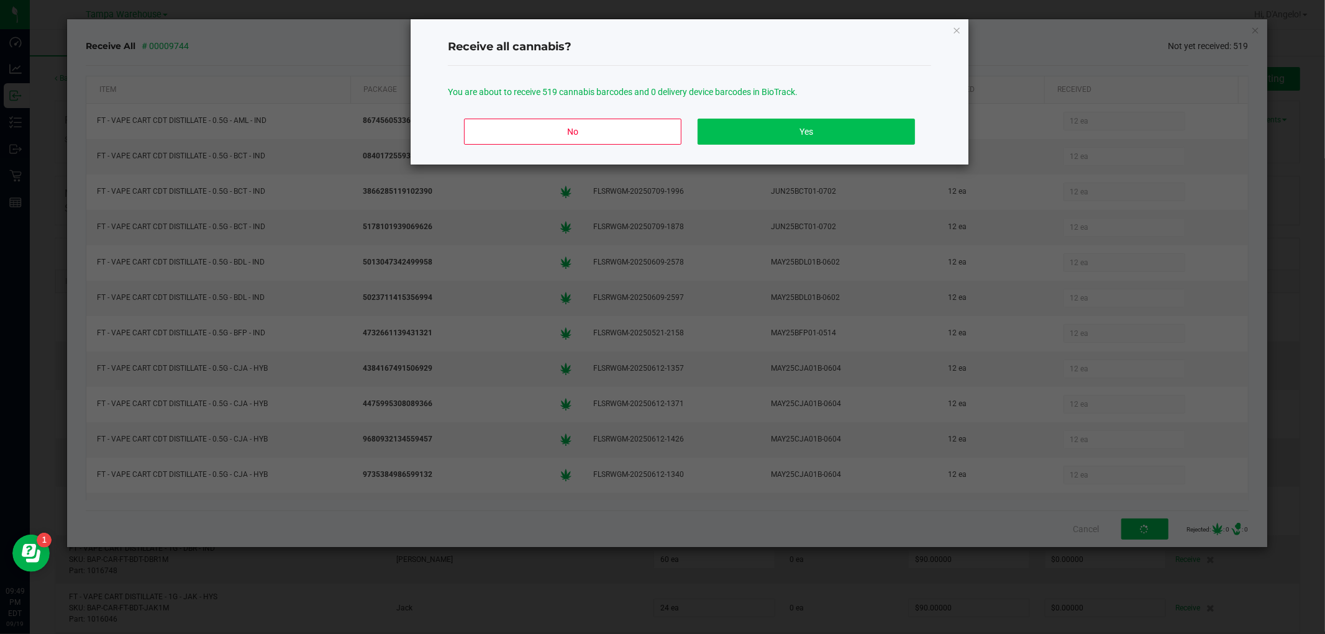
click at [843, 121] on div "No Yes" at bounding box center [689, 137] width 483 height 56
click at [843, 124] on button "Yes" at bounding box center [806, 132] width 217 height 26
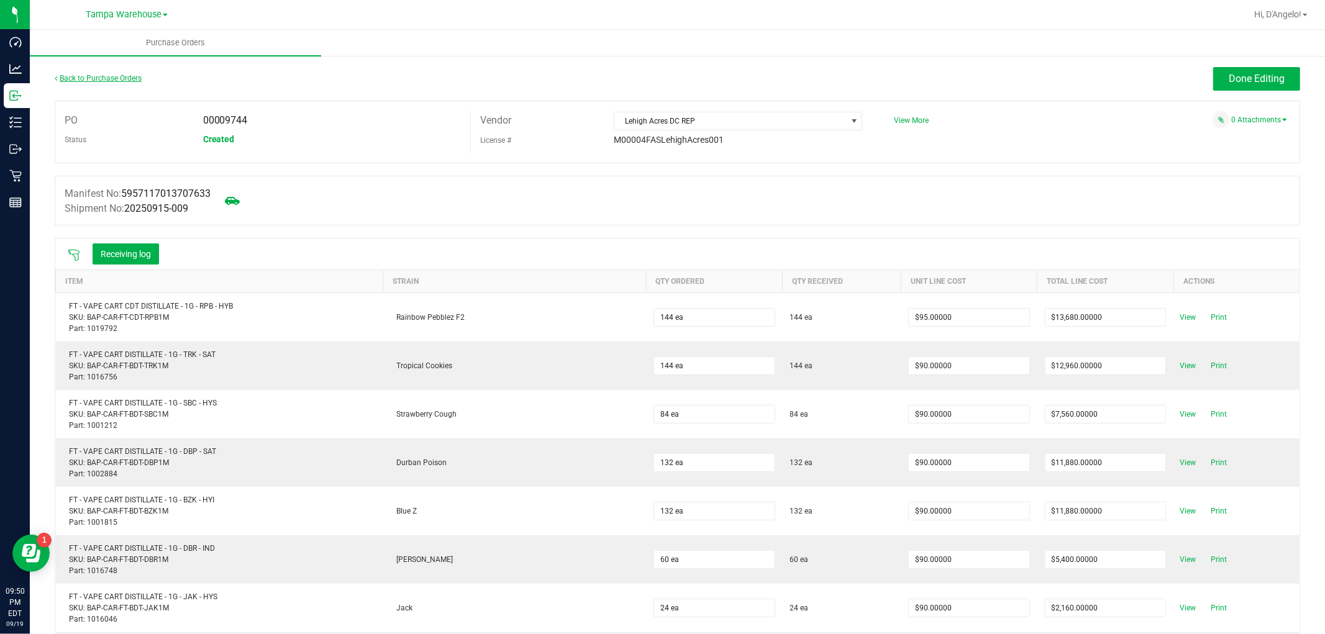
click at [96, 79] on link "Back to Purchase Orders" at bounding box center [98, 78] width 87 height 9
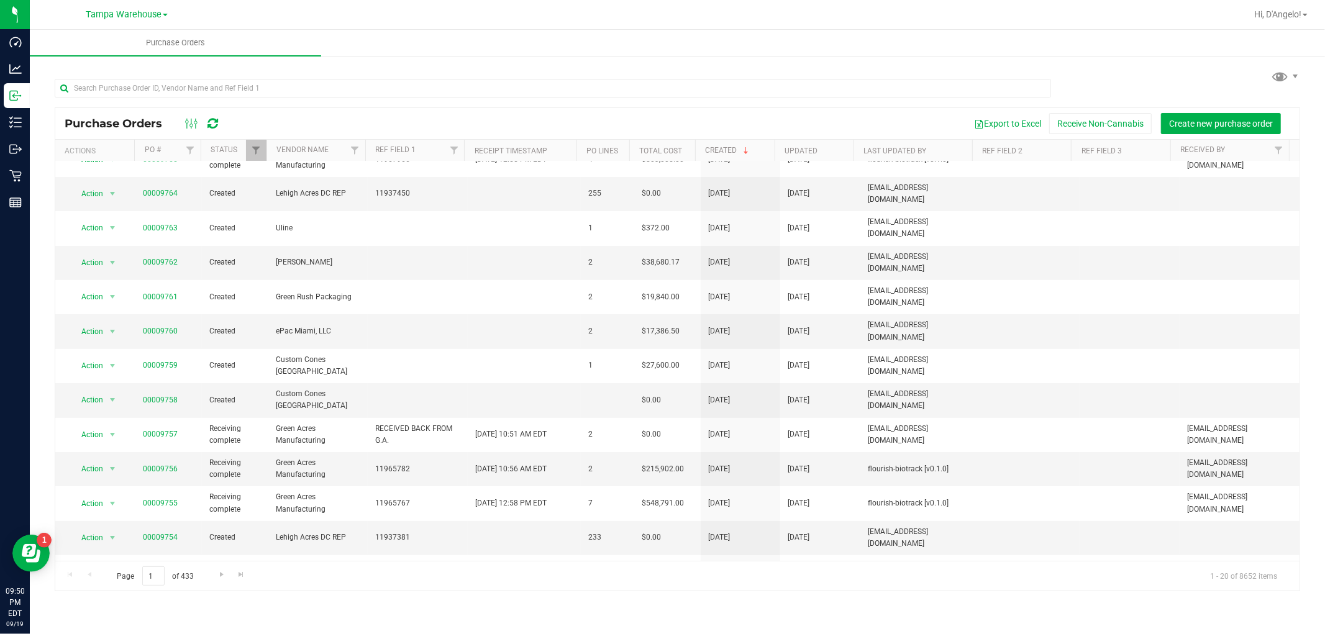
scroll to position [224, 0]
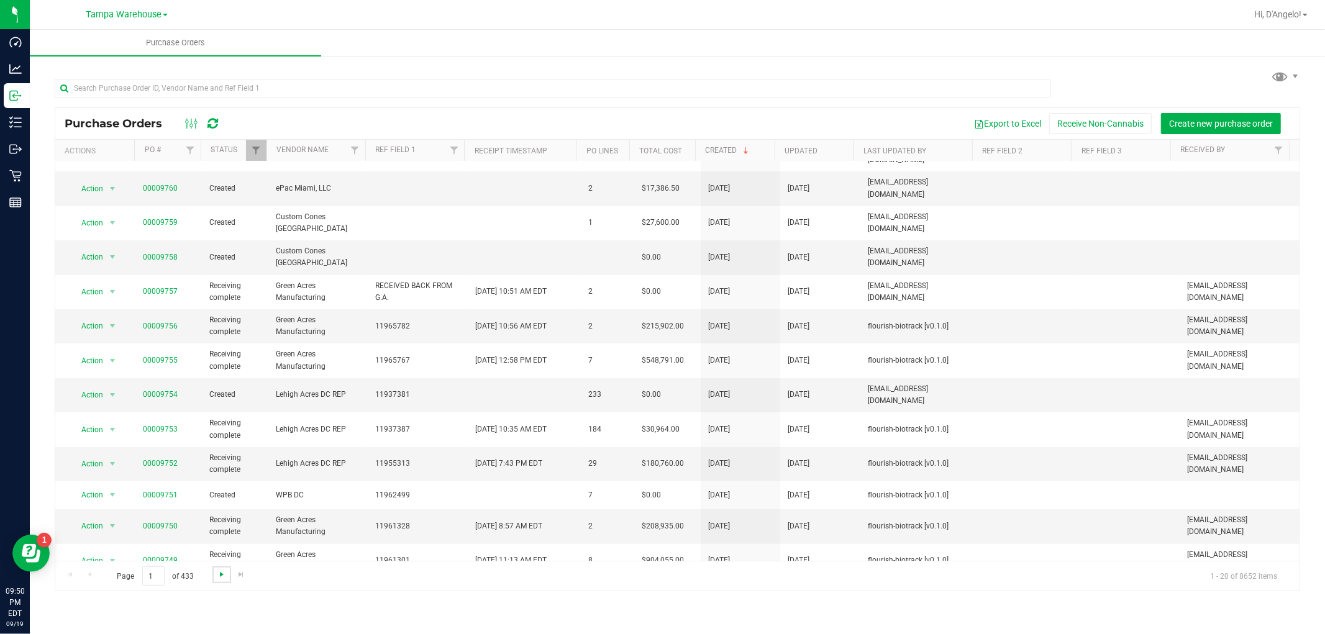
click at [219, 572] on span "Go to the next page" at bounding box center [222, 575] width 10 height 10
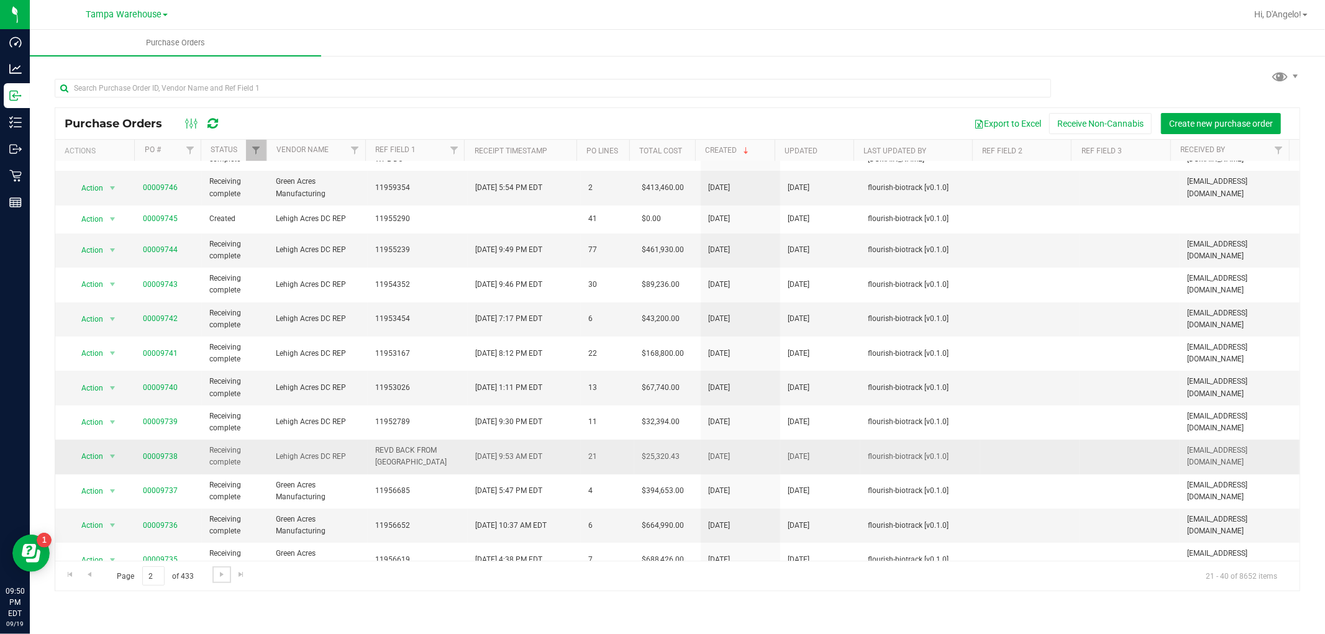
scroll to position [0, 0]
